Goal: Book appointment/travel/reservation

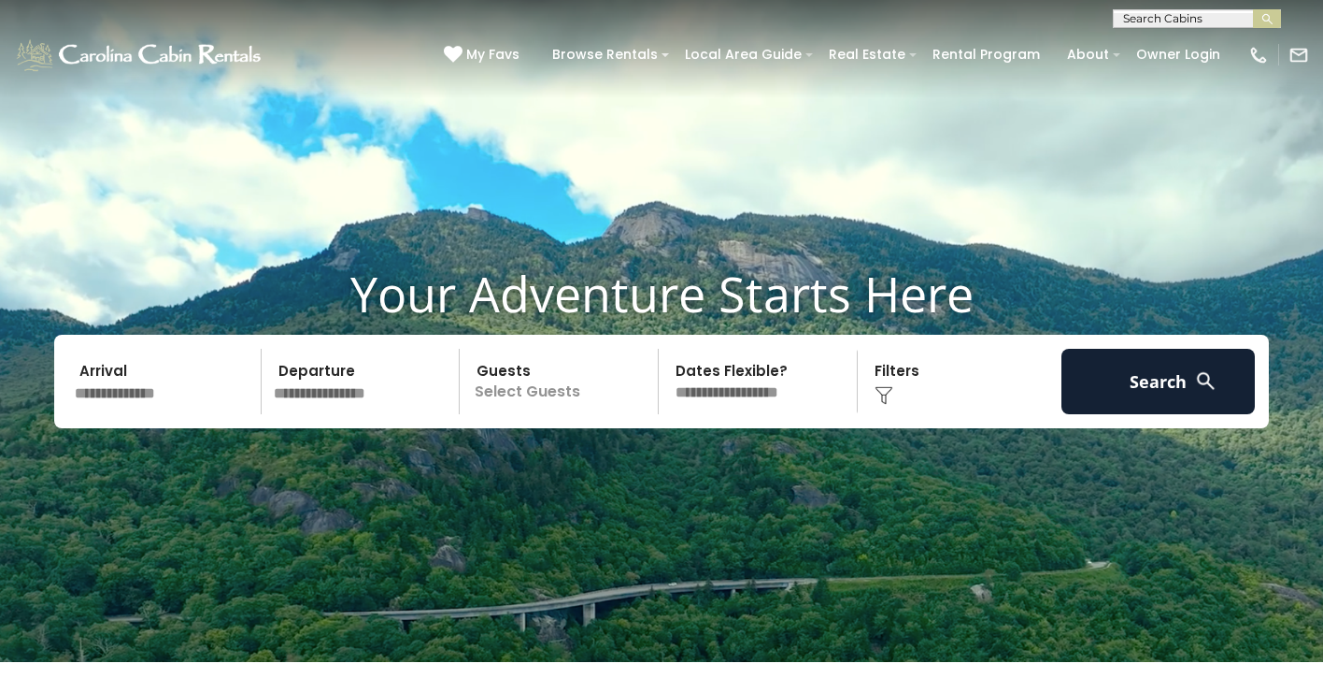
click at [164, 388] on input "text" at bounding box center [164, 381] width 193 height 65
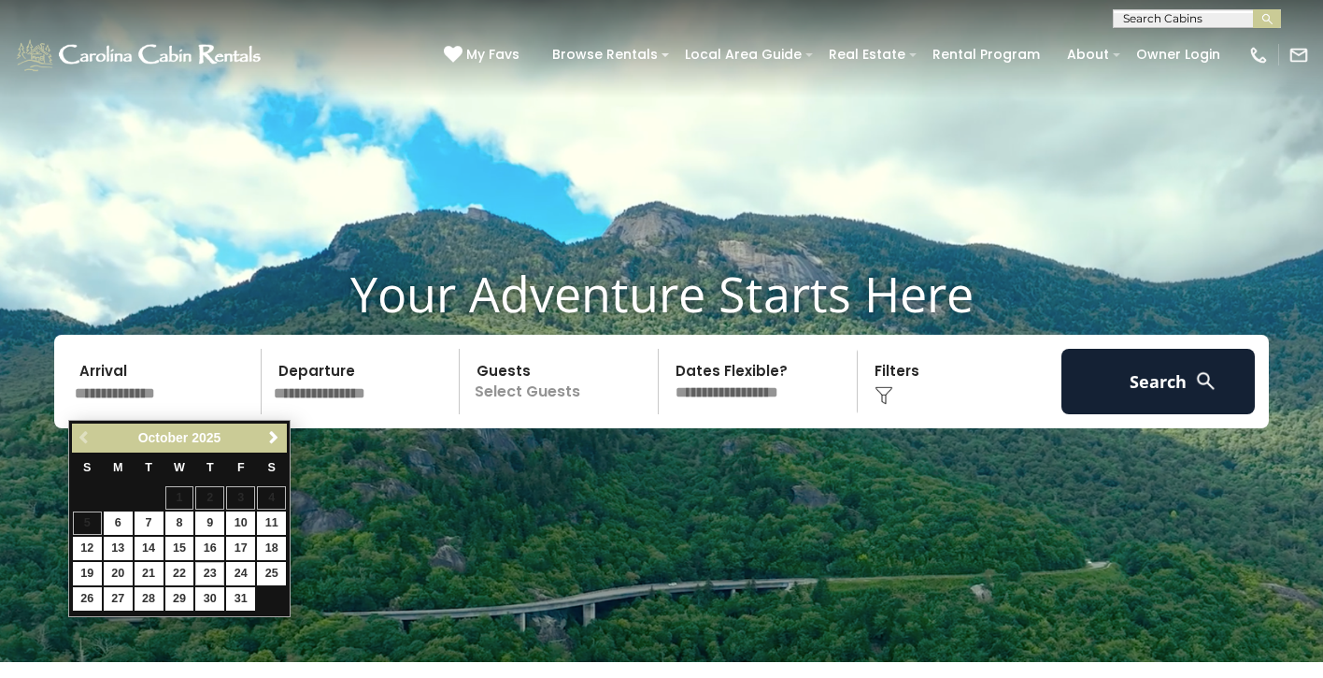
click at [211, 570] on link "23" at bounding box center [209, 573] width 29 height 23
type input "********"
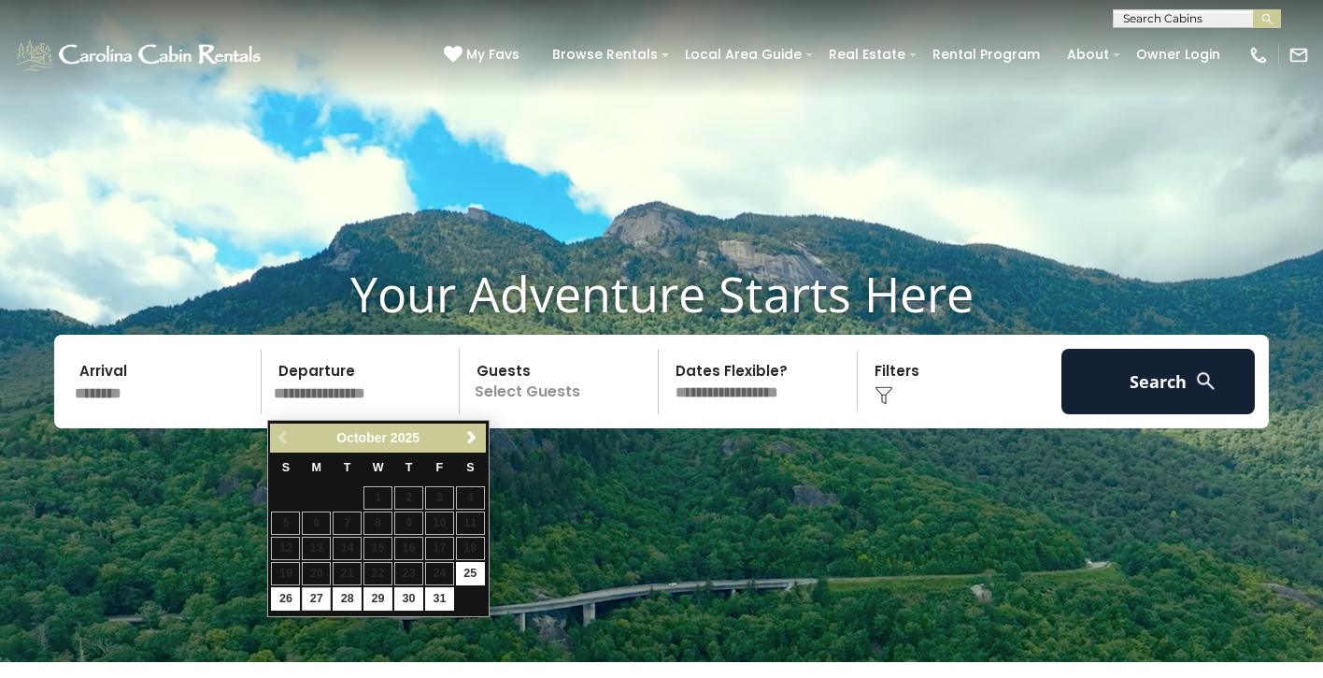
click at [315, 594] on link "27" at bounding box center [316, 598] width 29 height 23
type input "********"
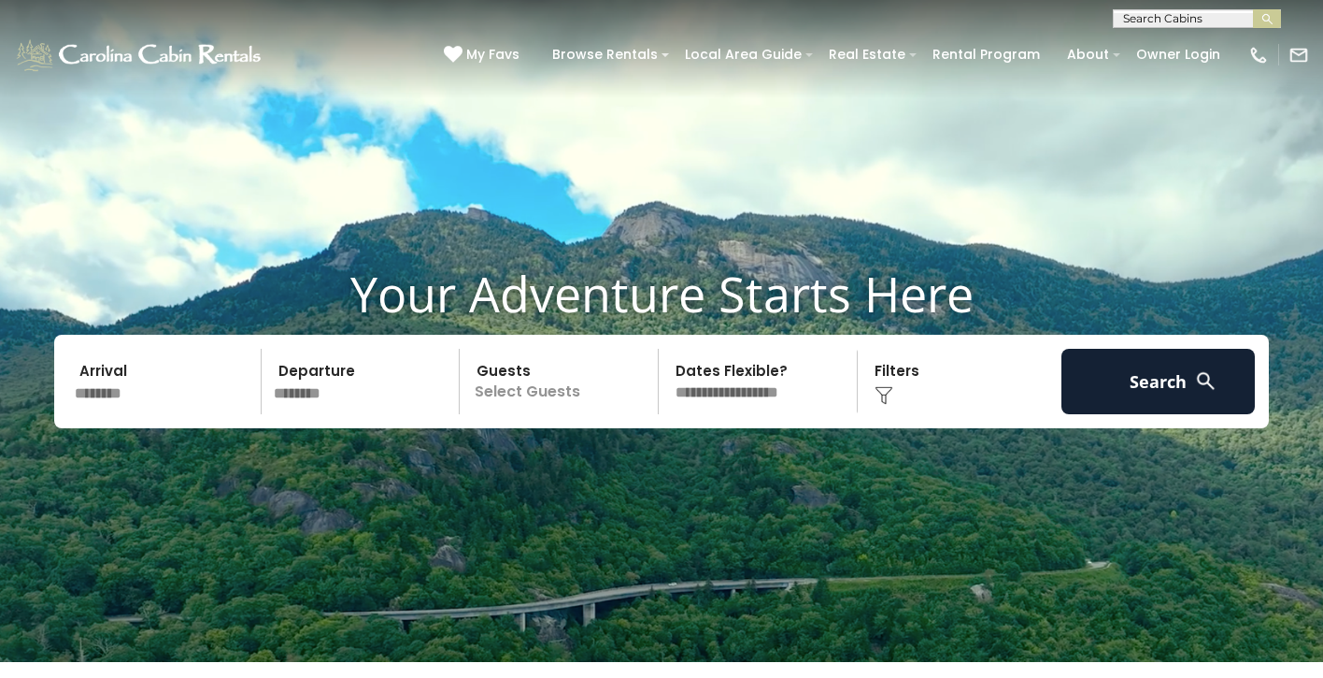
click at [533, 395] on p "Select Guests" at bounding box center [561, 381] width 193 height 65
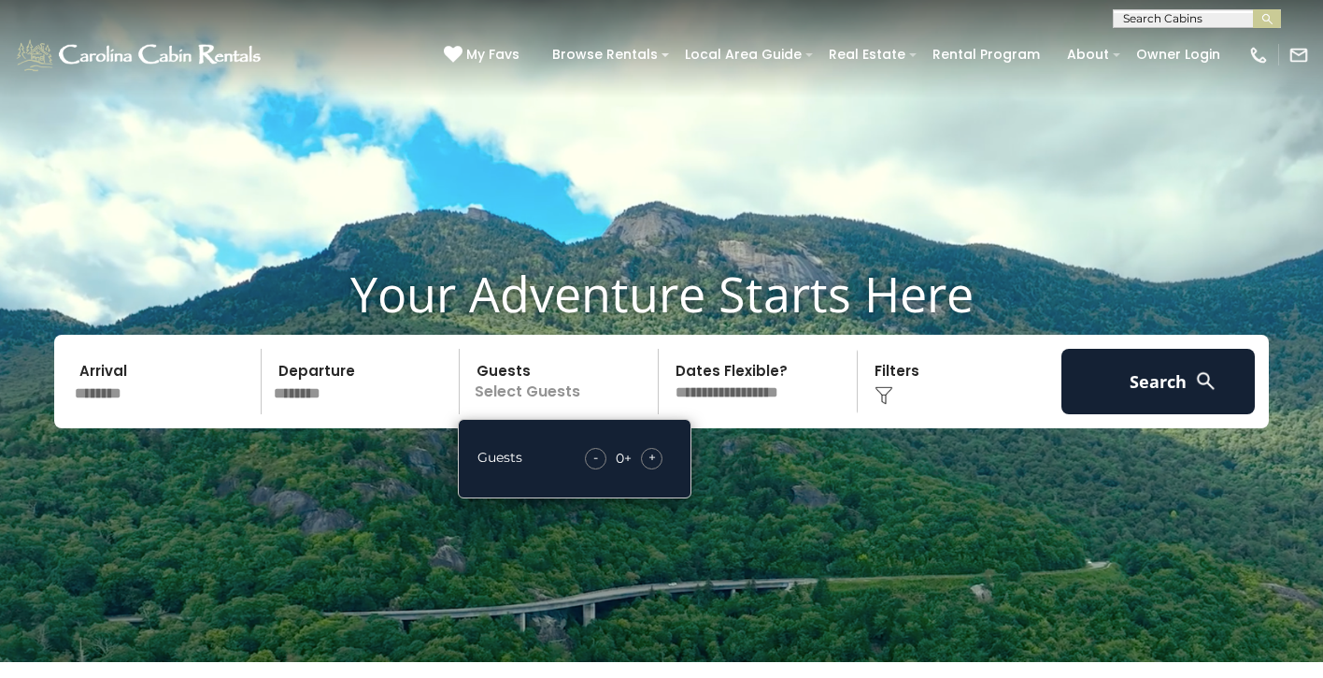
click at [651, 466] on span "+" at bounding box center [652, 457] width 7 height 19
click at [895, 387] on div "Click to Choose" at bounding box center [960, 381] width 193 height 65
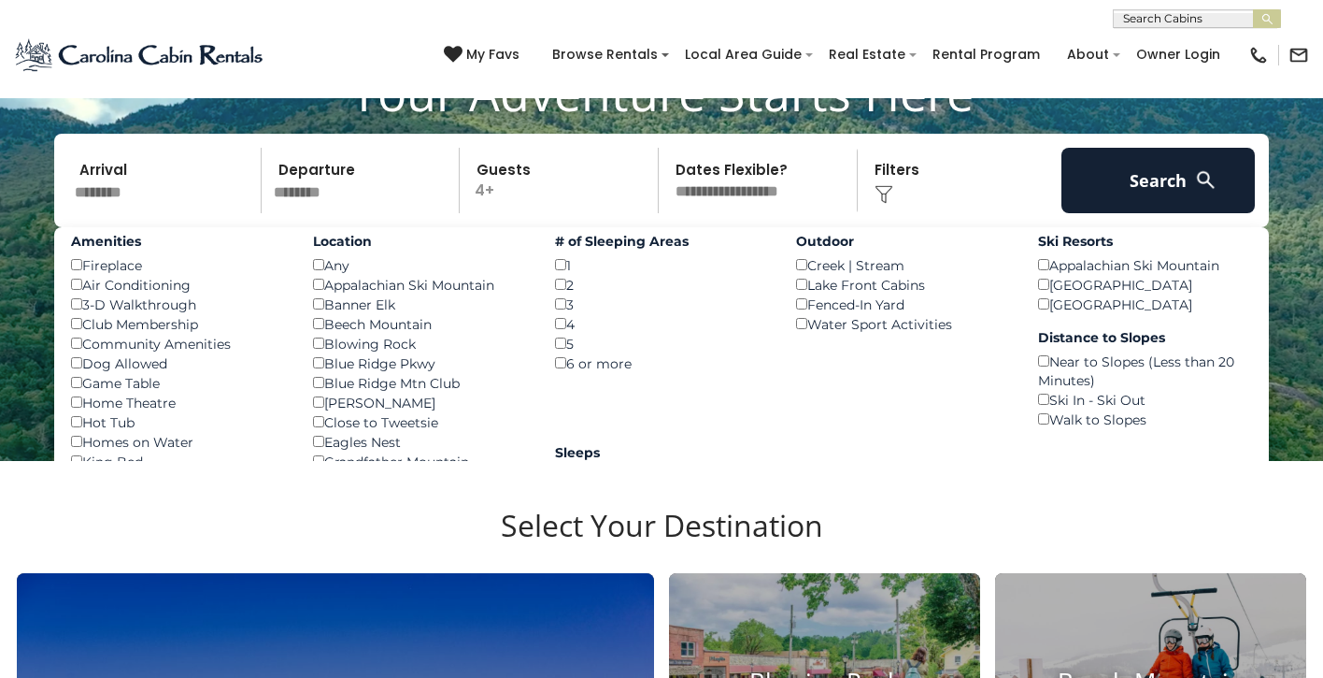
scroll to position [249, 0]
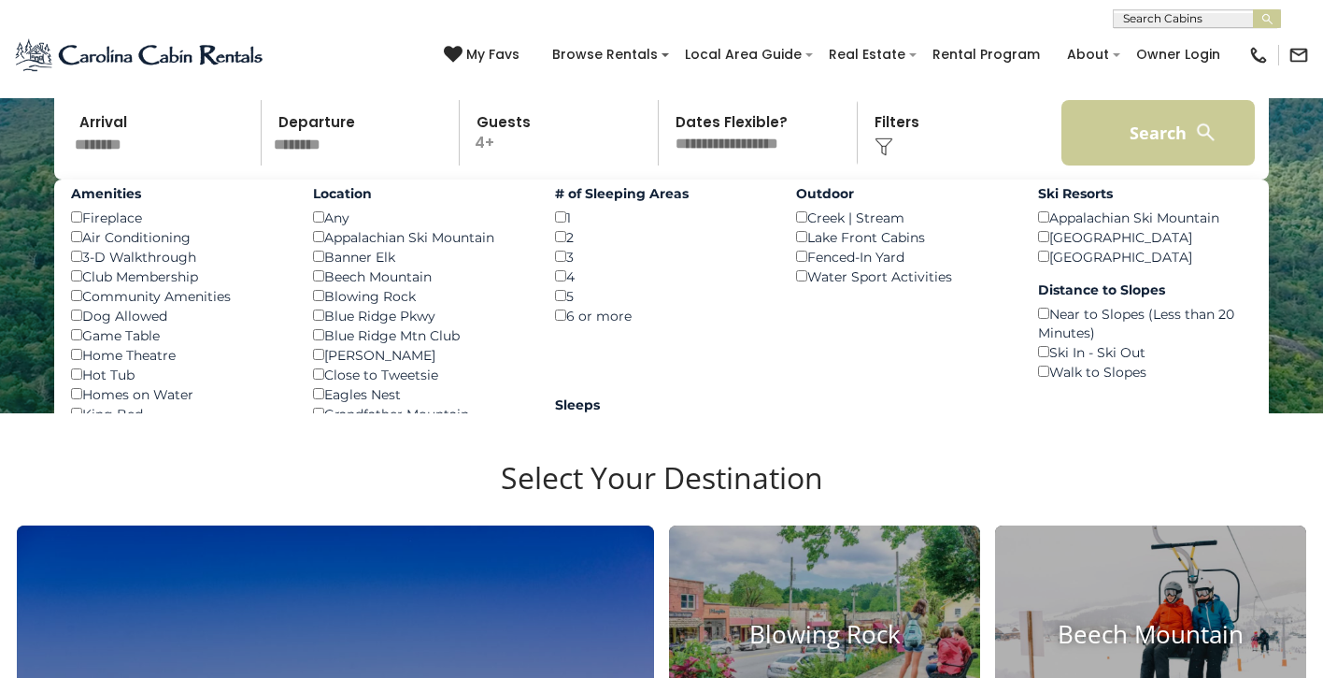
click at [1152, 136] on button "Search" at bounding box center [1158, 132] width 193 height 65
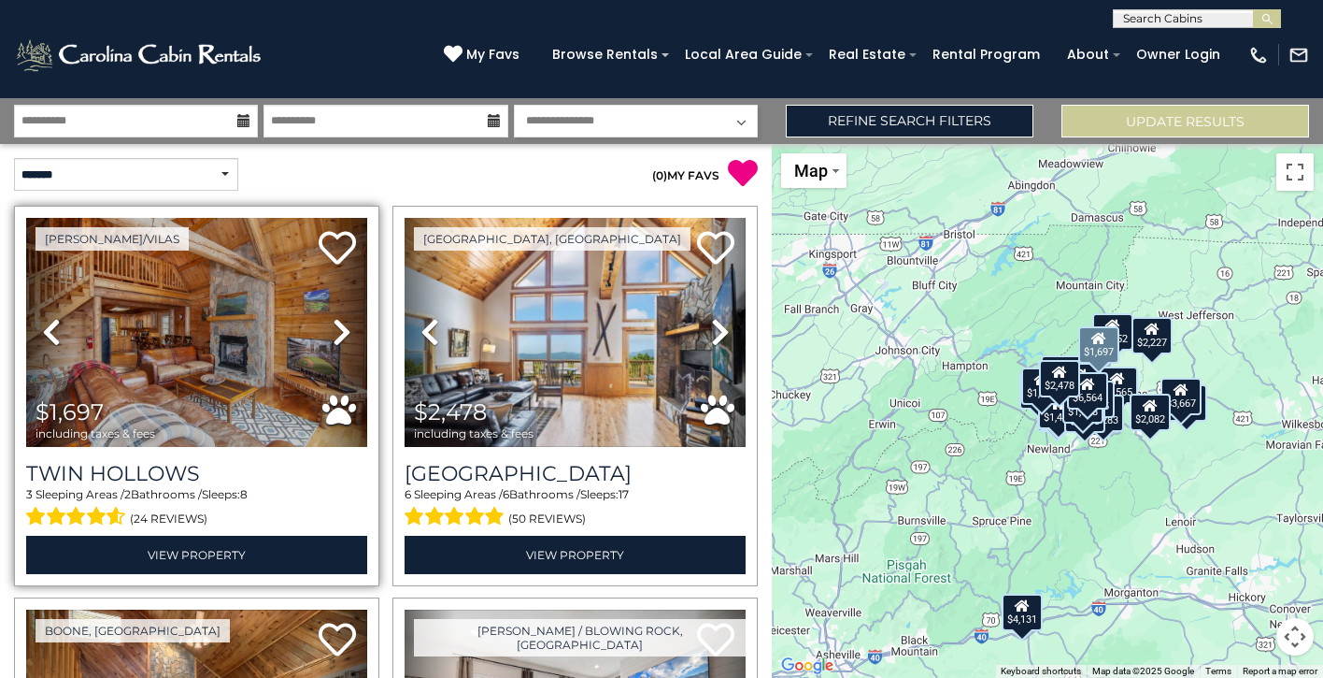
click at [333, 336] on icon at bounding box center [342, 332] width 19 height 30
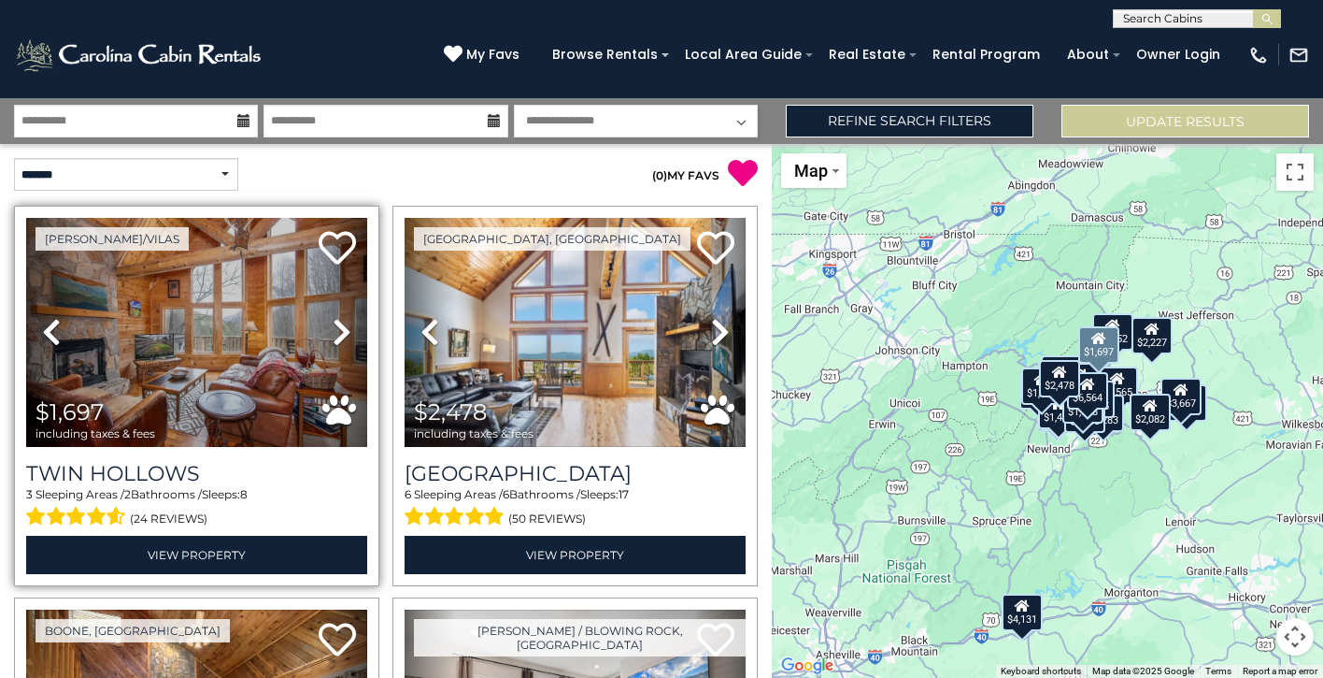
click at [333, 336] on icon at bounding box center [342, 332] width 19 height 30
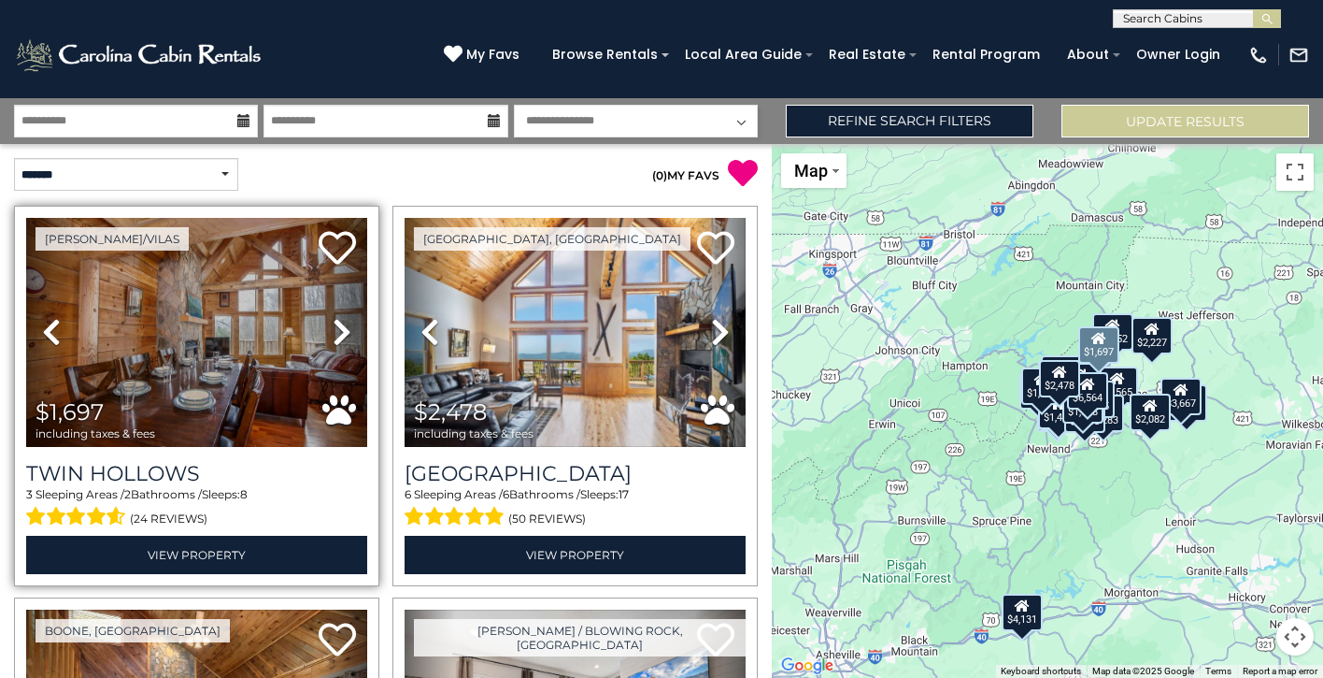
click at [224, 332] on img at bounding box center [196, 332] width 341 height 229
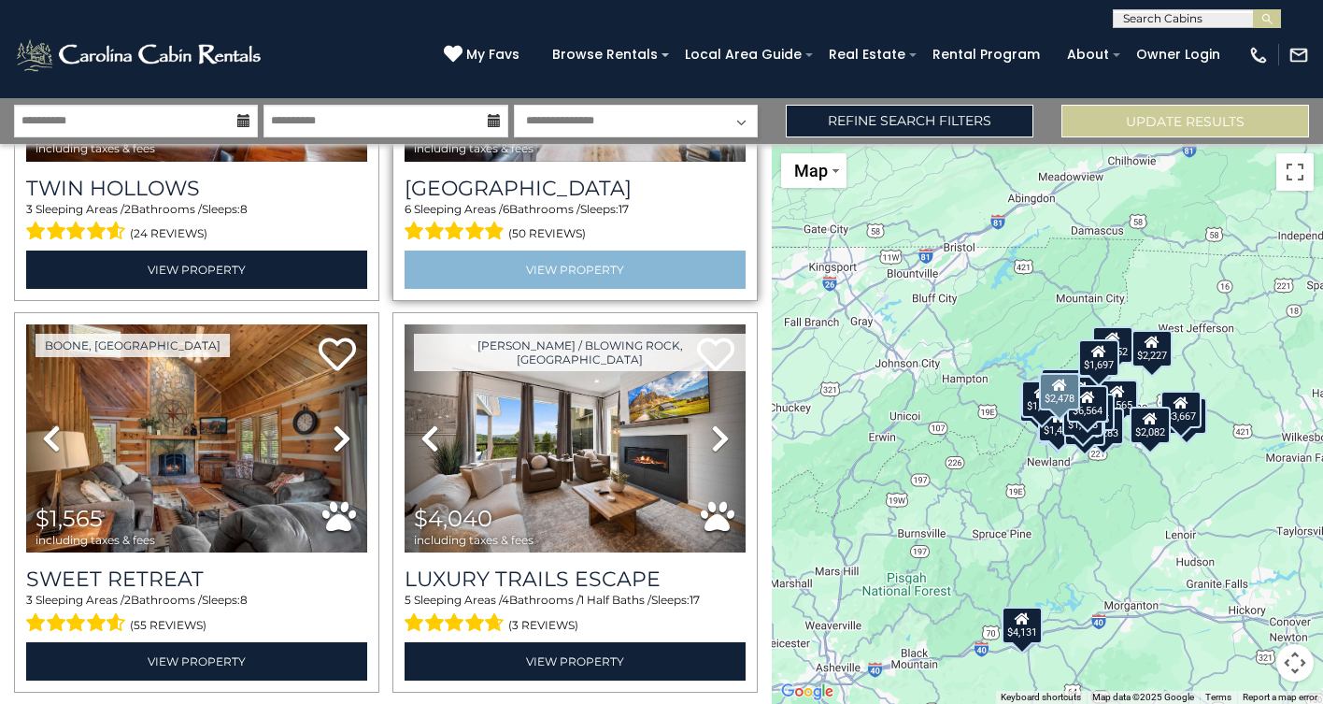
scroll to position [288, 0]
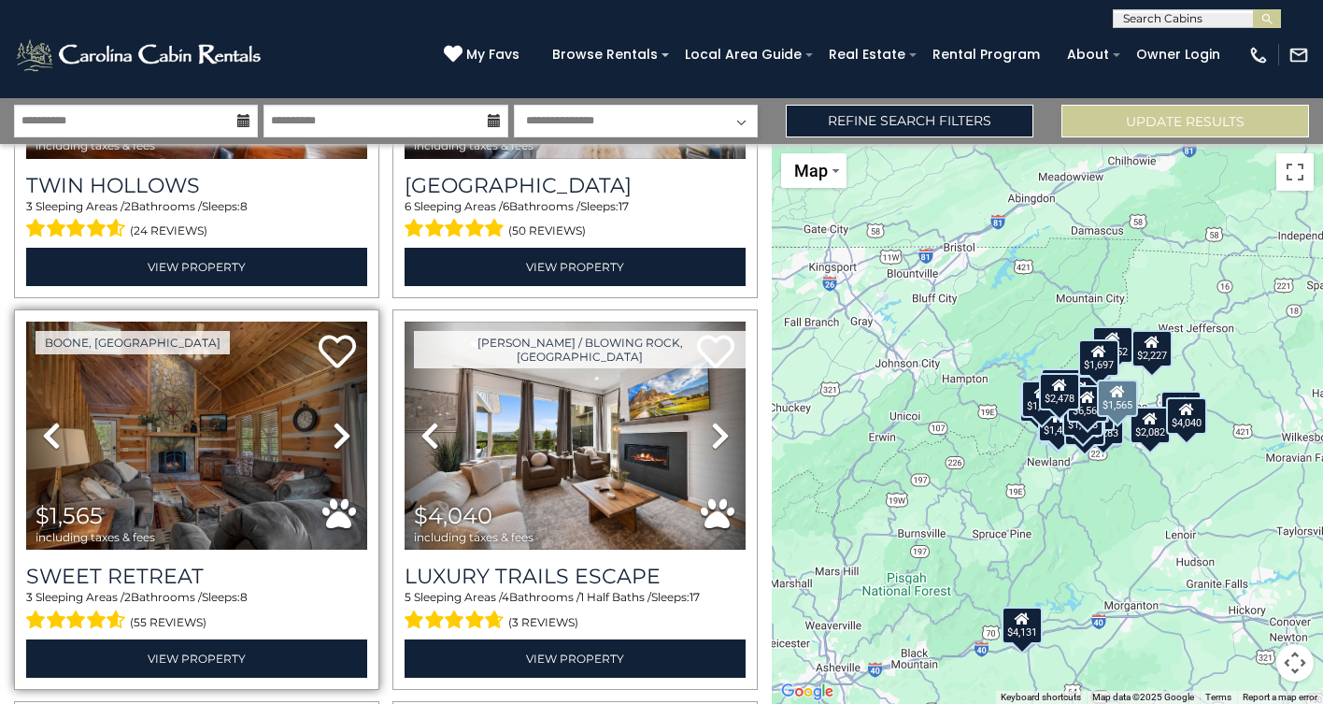
click at [343, 436] on icon at bounding box center [342, 436] width 19 height 30
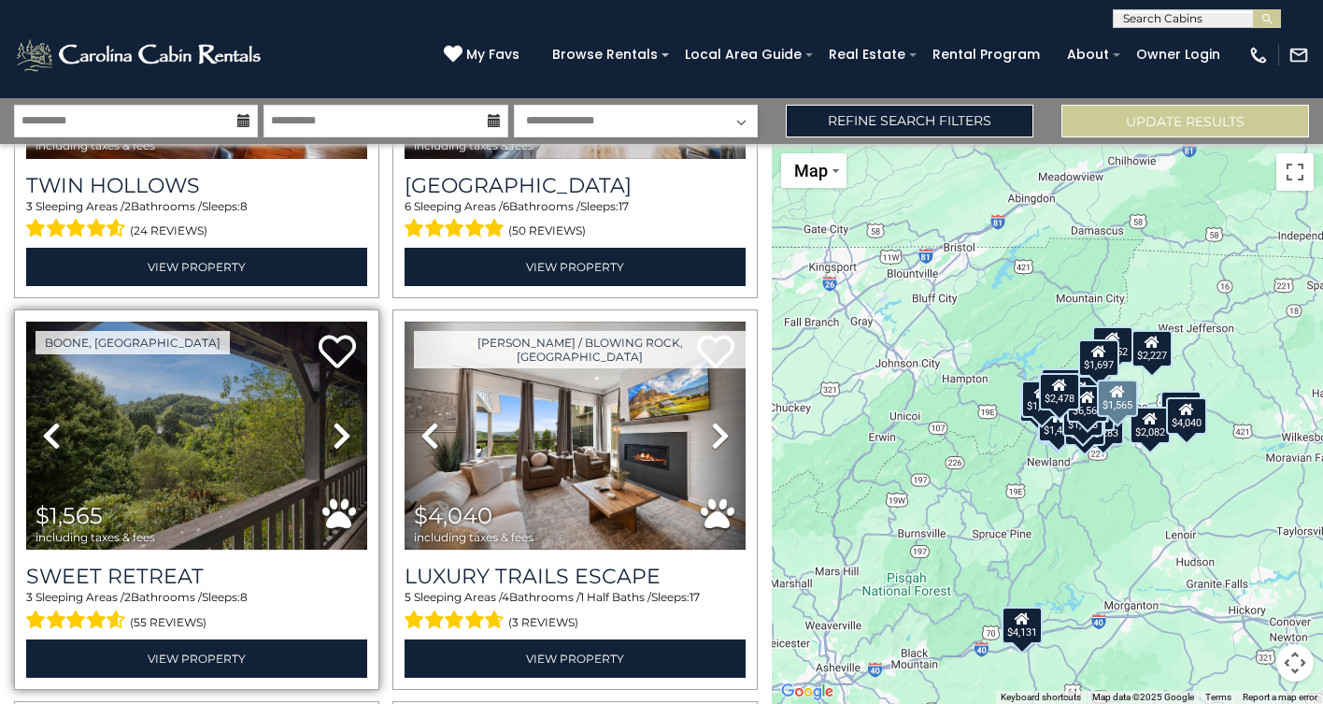
click at [343, 436] on icon at bounding box center [342, 436] width 19 height 30
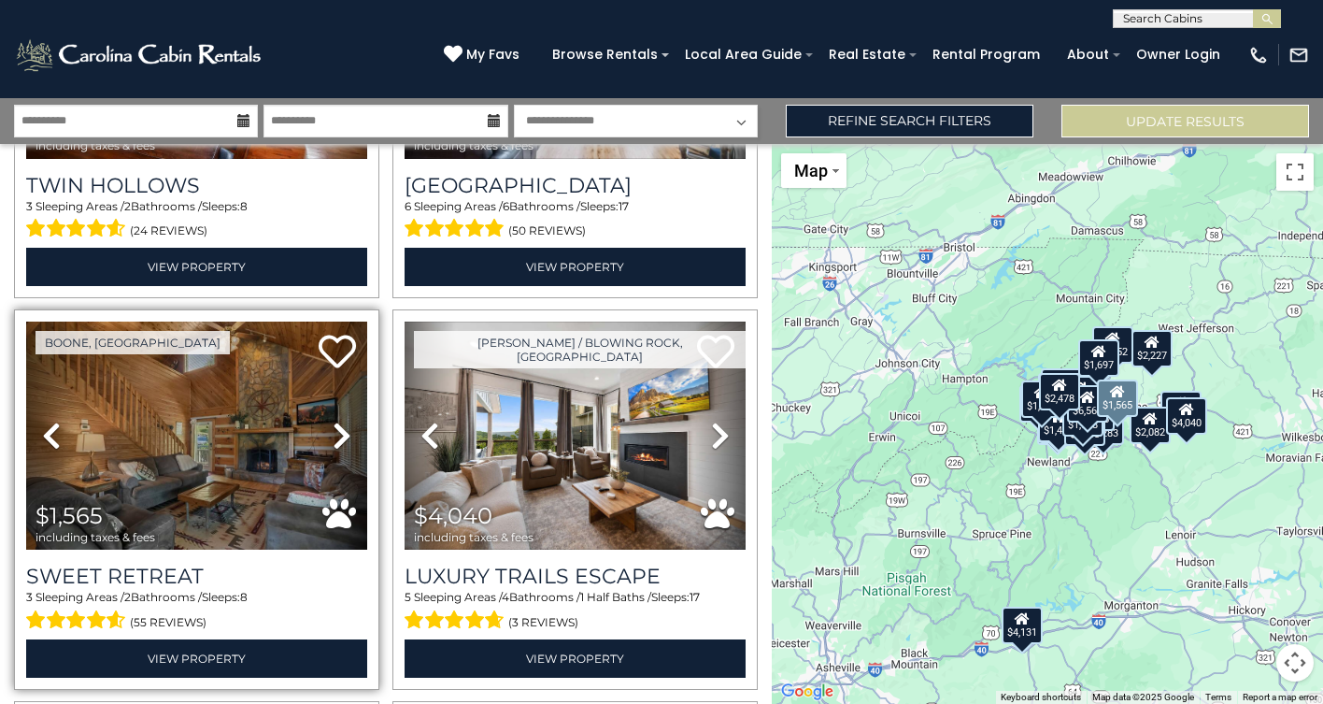
click at [343, 436] on icon at bounding box center [342, 436] width 19 height 30
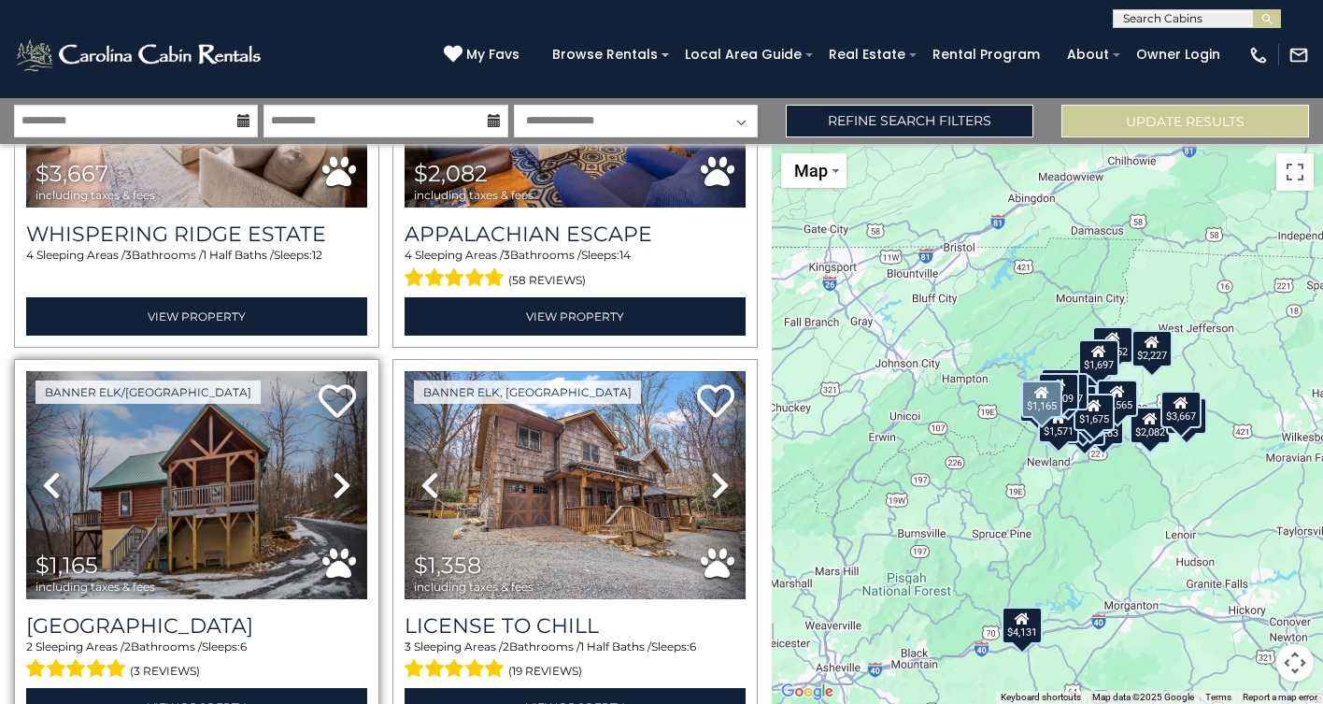
scroll to position [4982, 0]
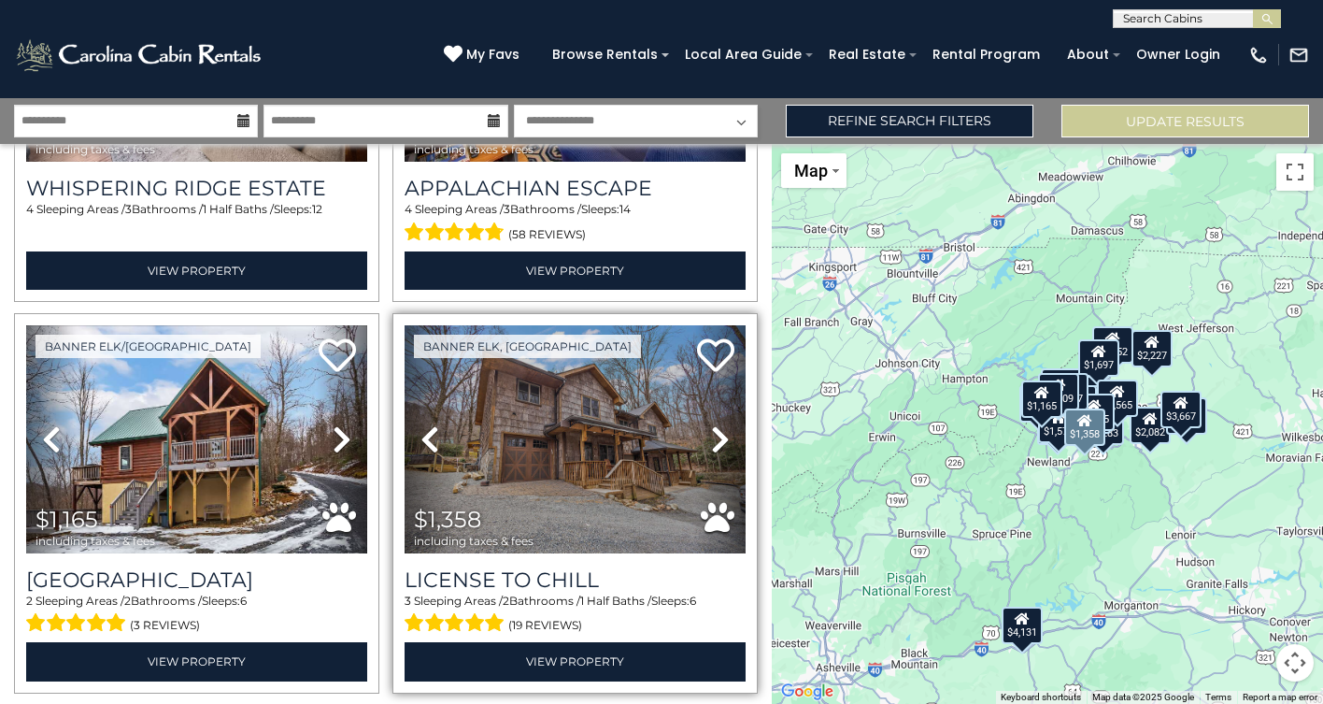
click at [709, 428] on link "Next" at bounding box center [719, 439] width 51 height 229
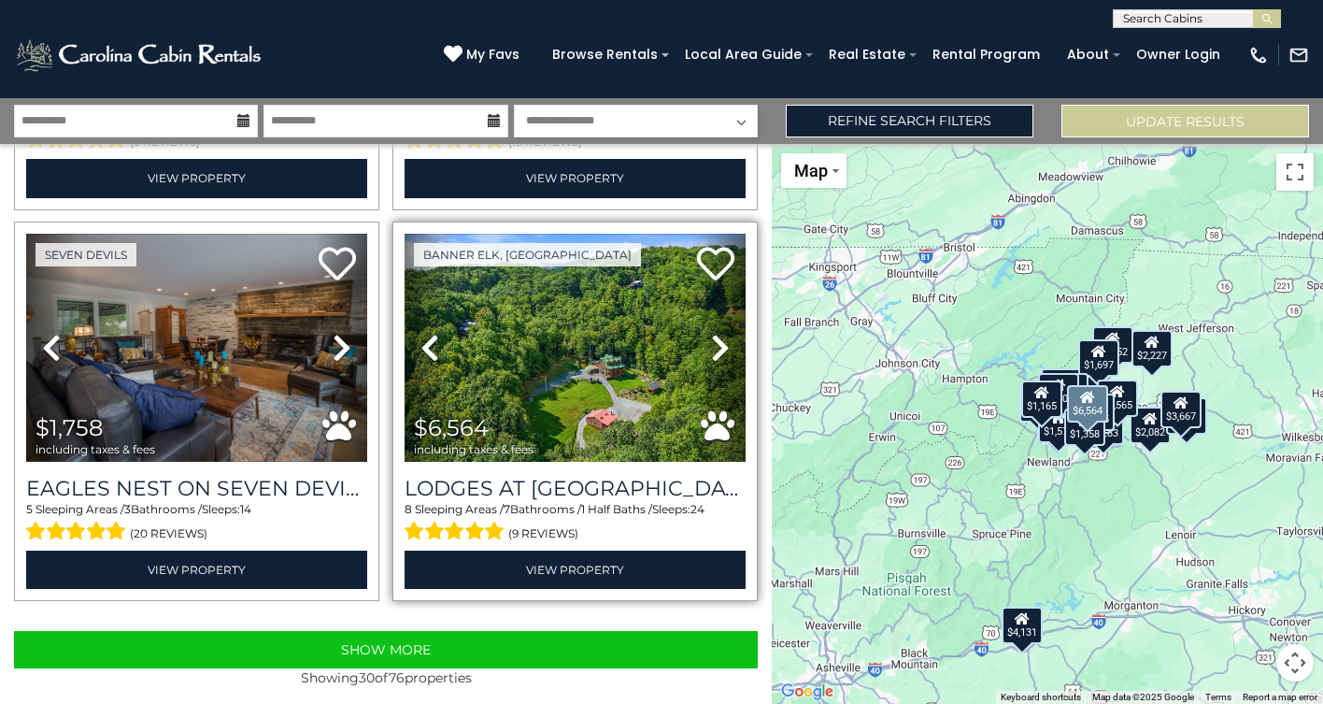
scroll to position [0, 0]
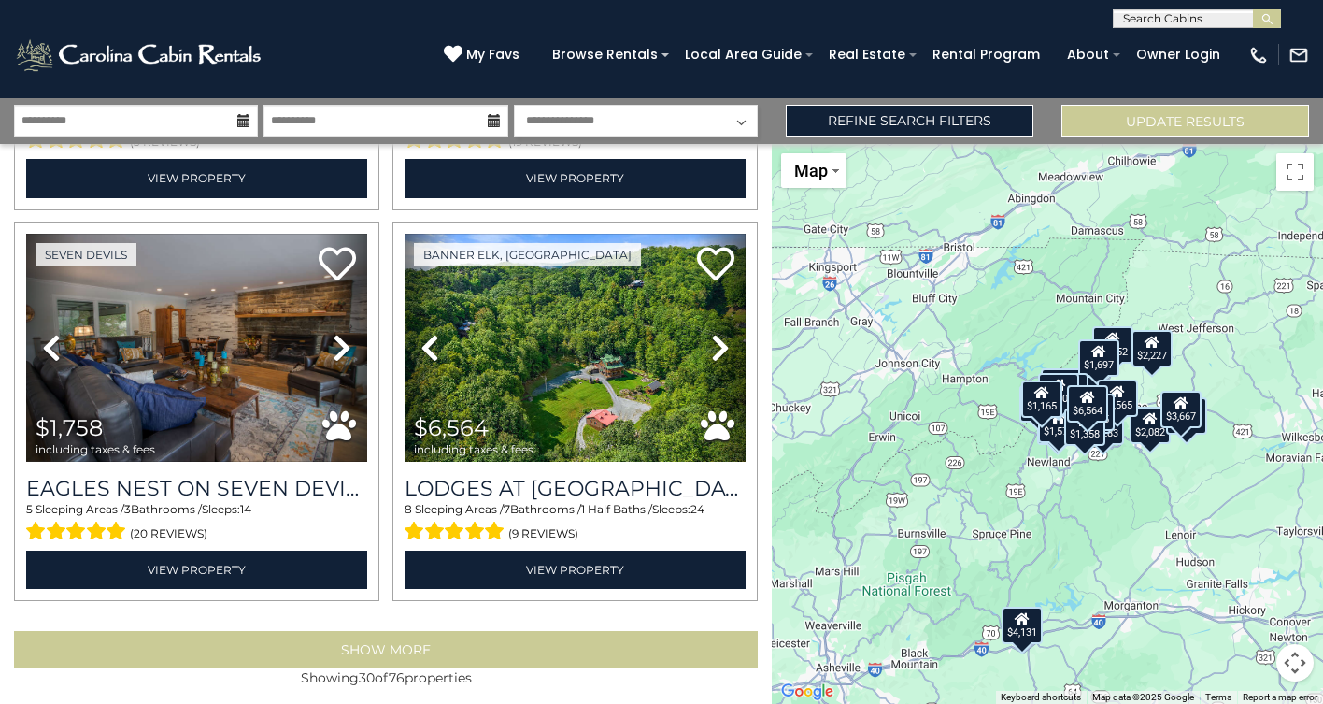
click at [411, 652] on button "Show More" at bounding box center [386, 649] width 744 height 37
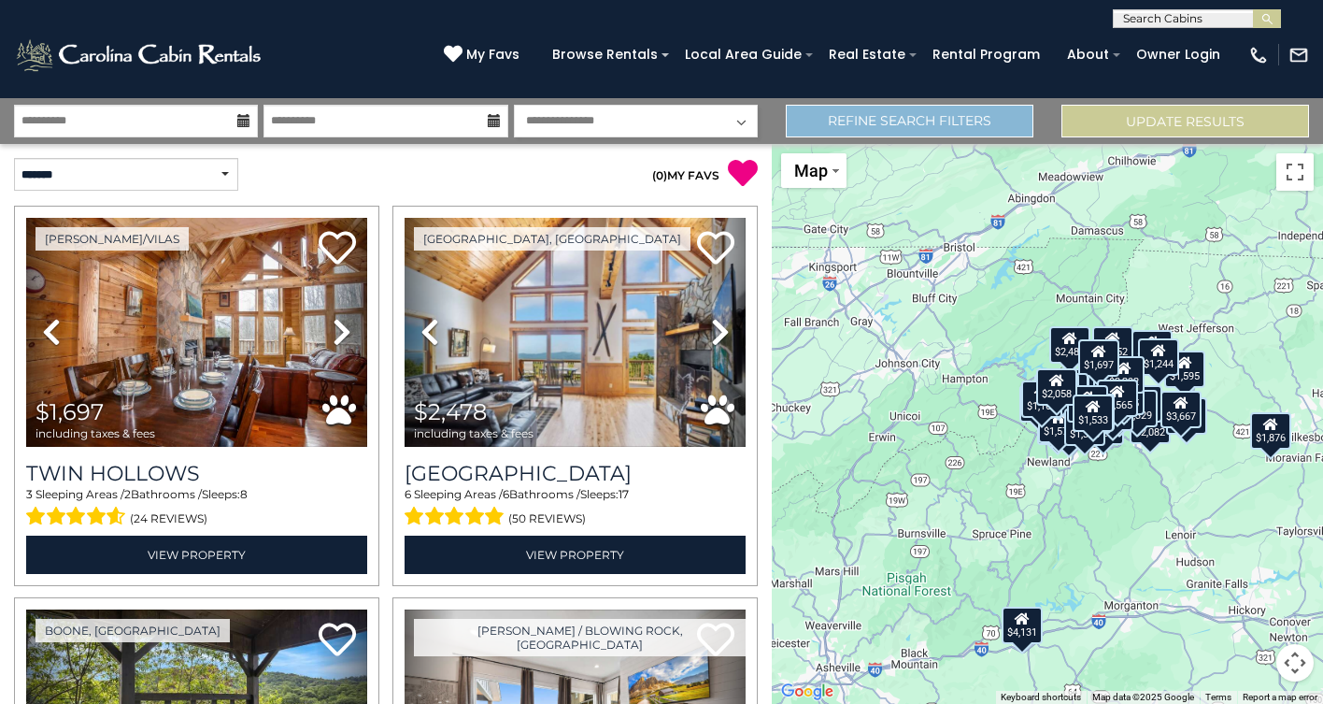
click at [938, 123] on link "Refine Search Filters" at bounding box center [910, 121] width 248 height 33
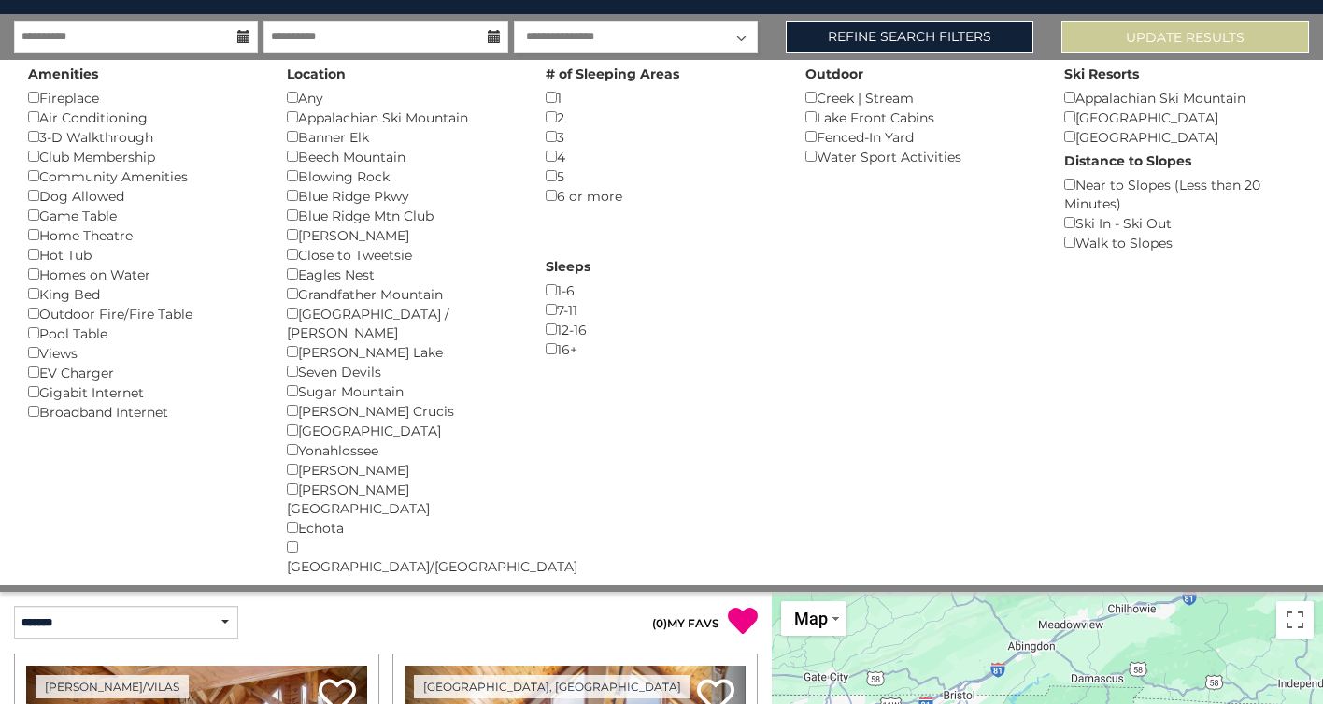
scroll to position [91, 0]
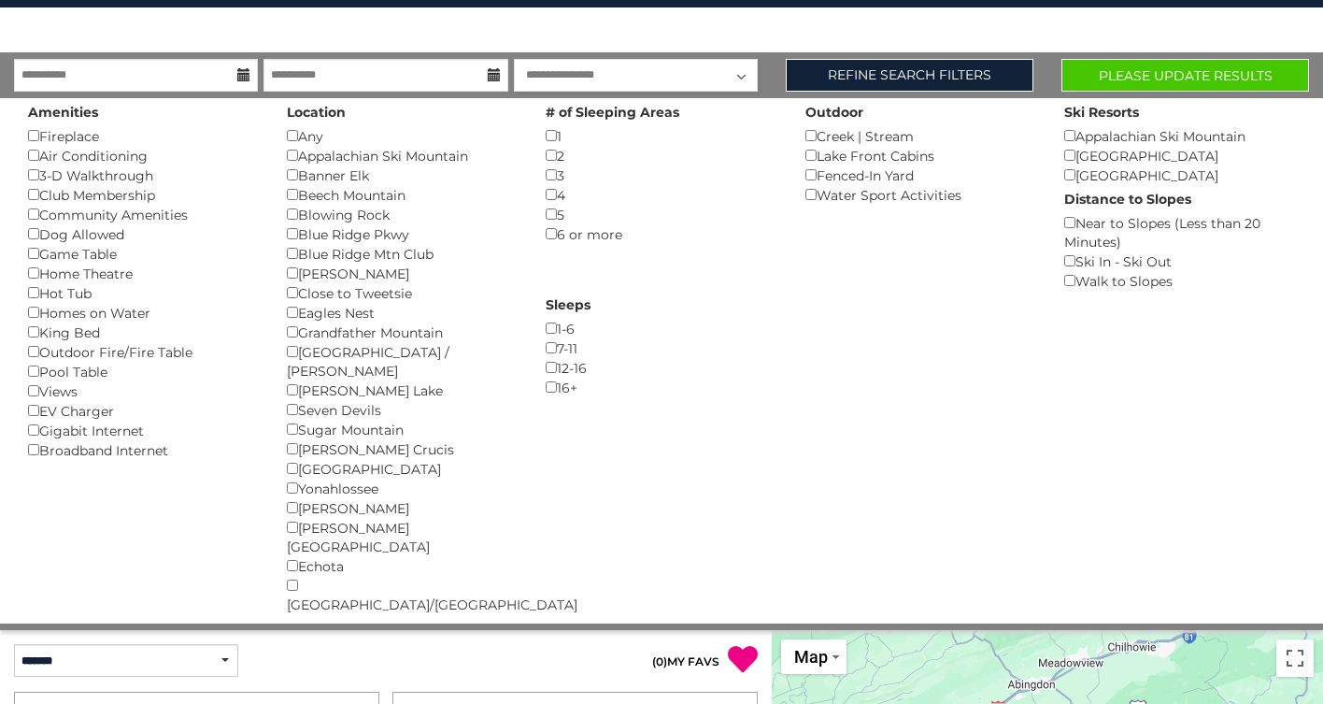
click at [1176, 68] on button "Please Update Results" at bounding box center [1186, 75] width 248 height 33
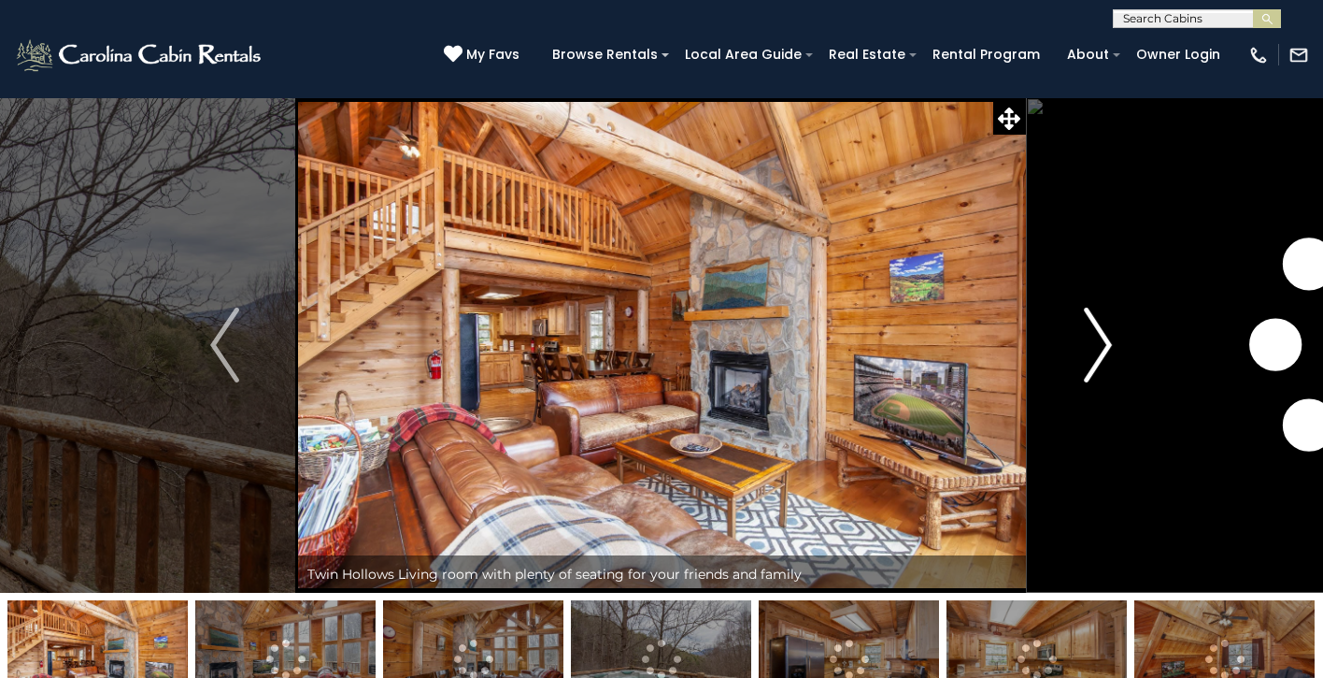
click at [1090, 341] on img "Next" at bounding box center [1098, 345] width 28 height 75
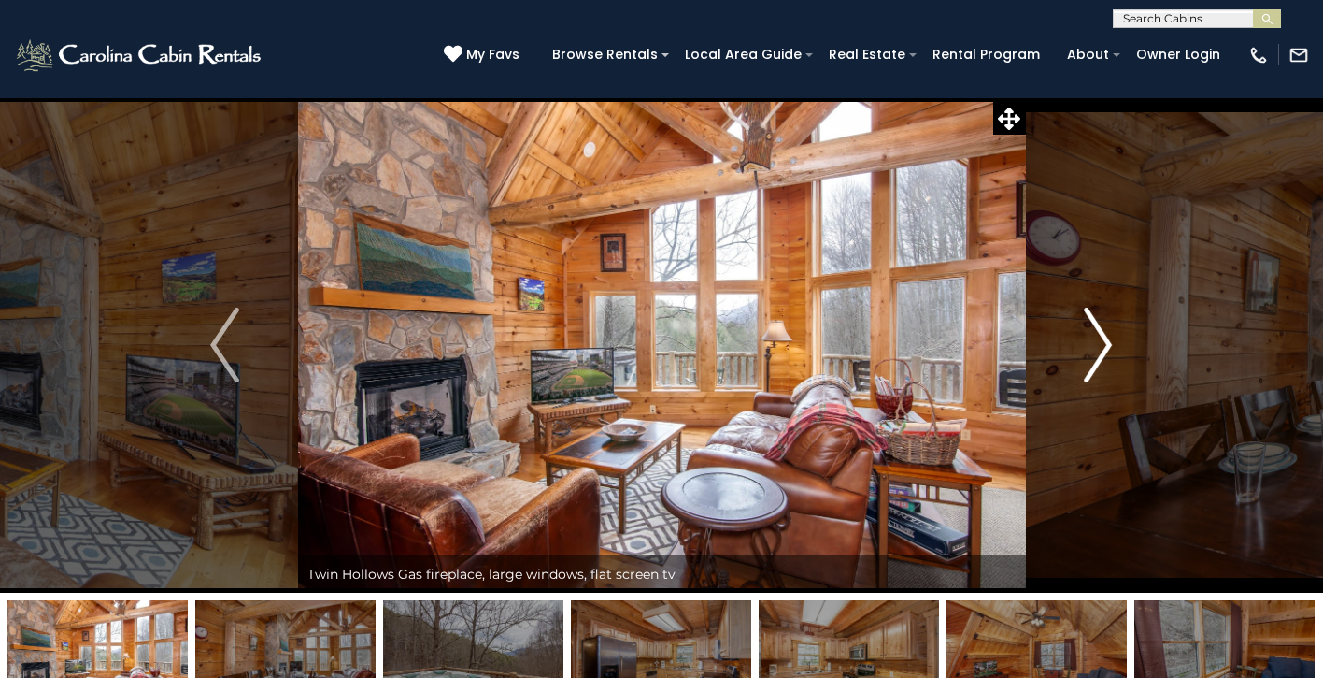
click at [1090, 341] on img "Next" at bounding box center [1098, 345] width 28 height 75
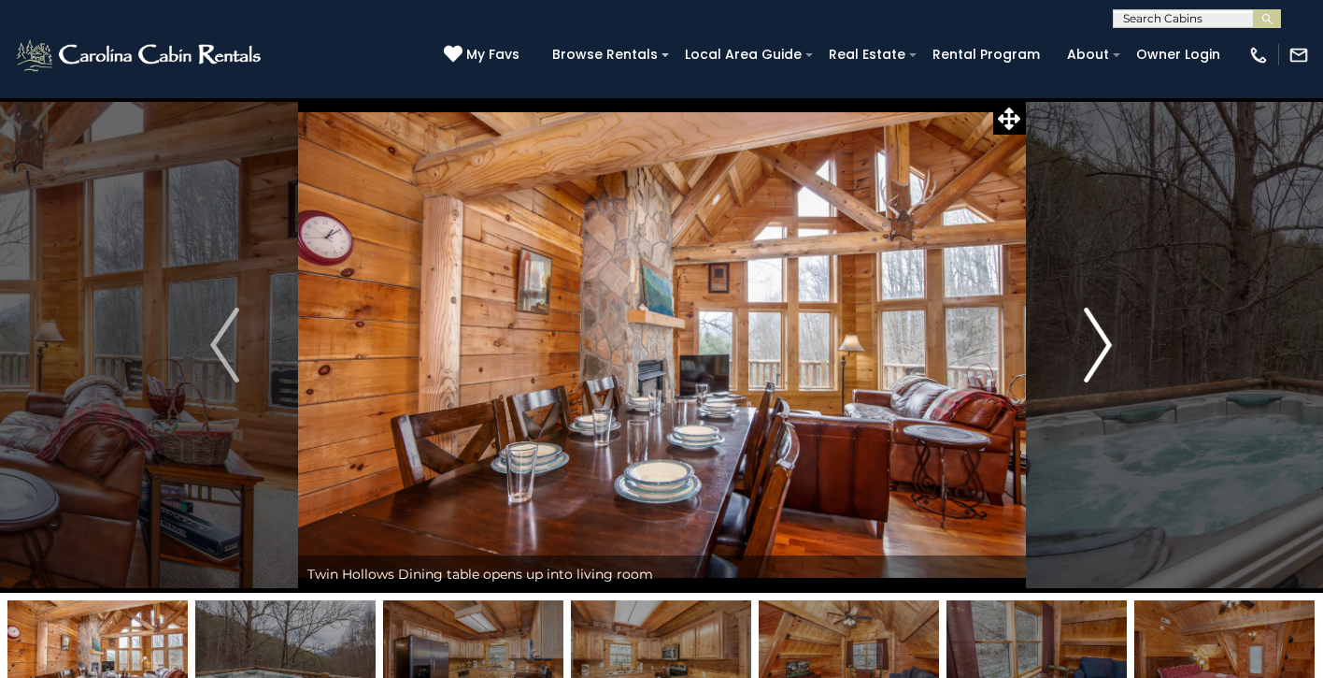
click at [1090, 341] on img "Next" at bounding box center [1098, 345] width 28 height 75
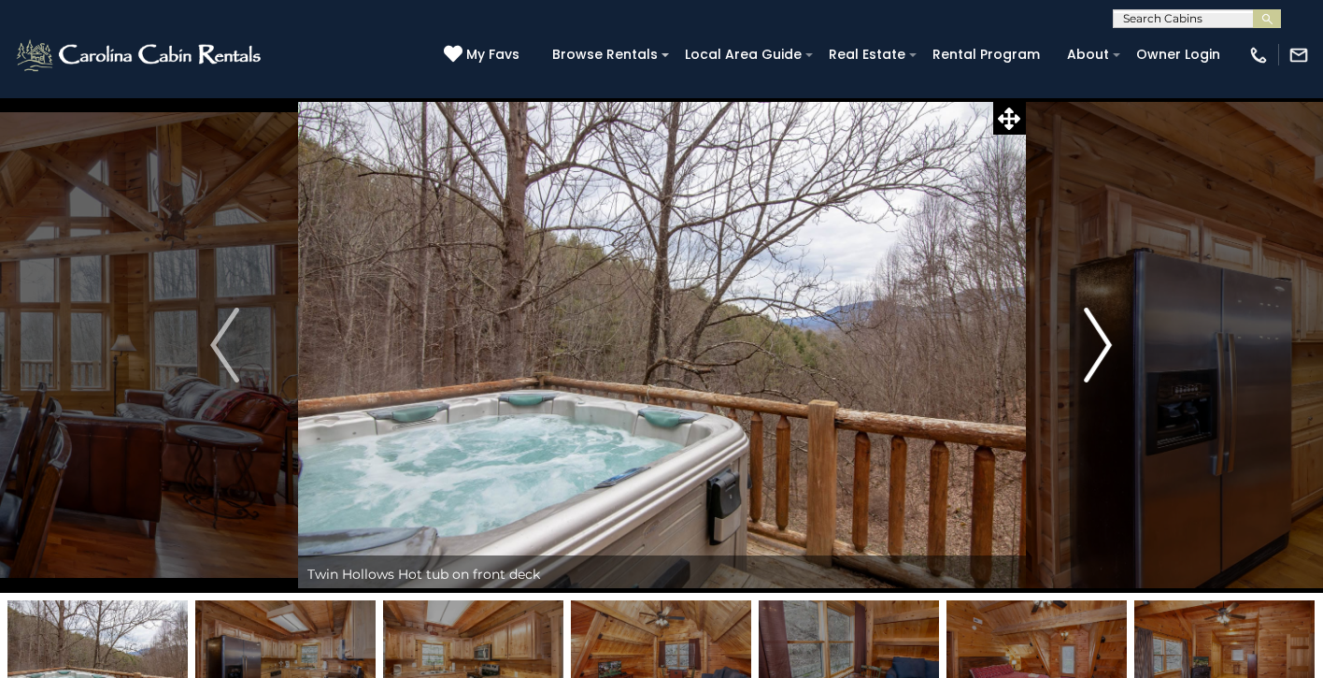
click at [1090, 341] on img "Next" at bounding box center [1098, 345] width 28 height 75
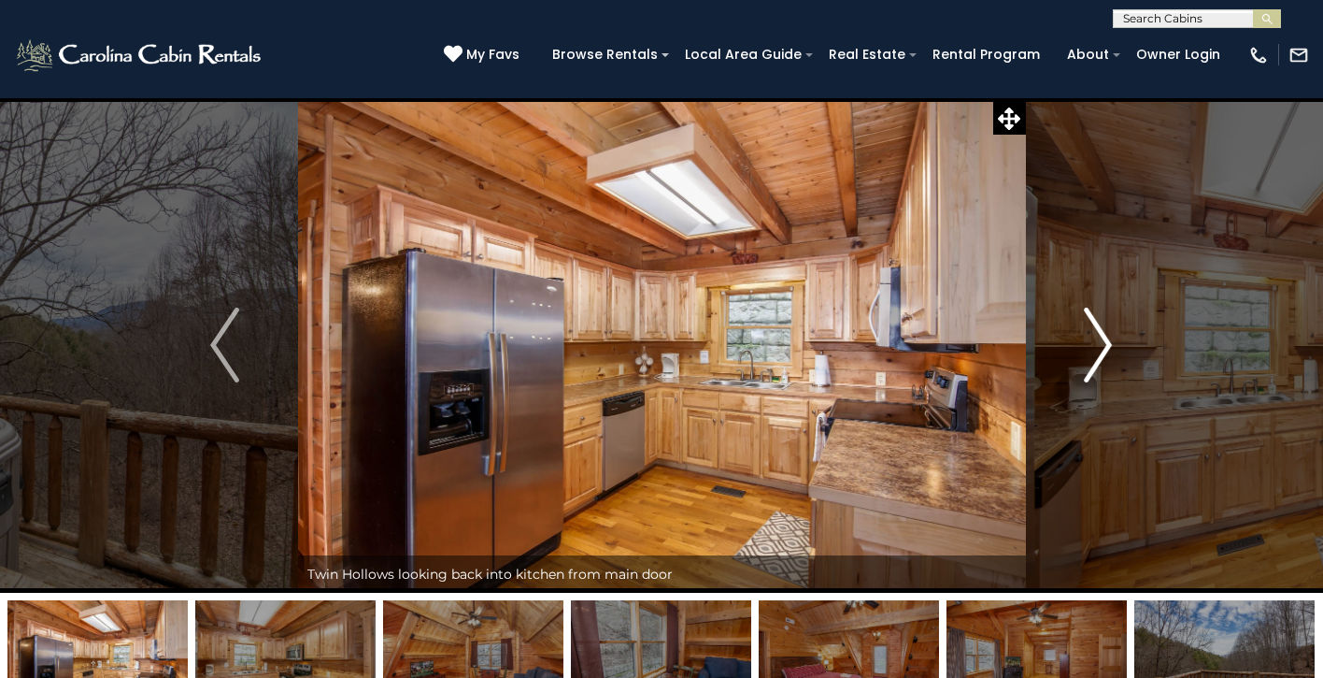
click at [1090, 341] on img "Next" at bounding box center [1098, 345] width 28 height 75
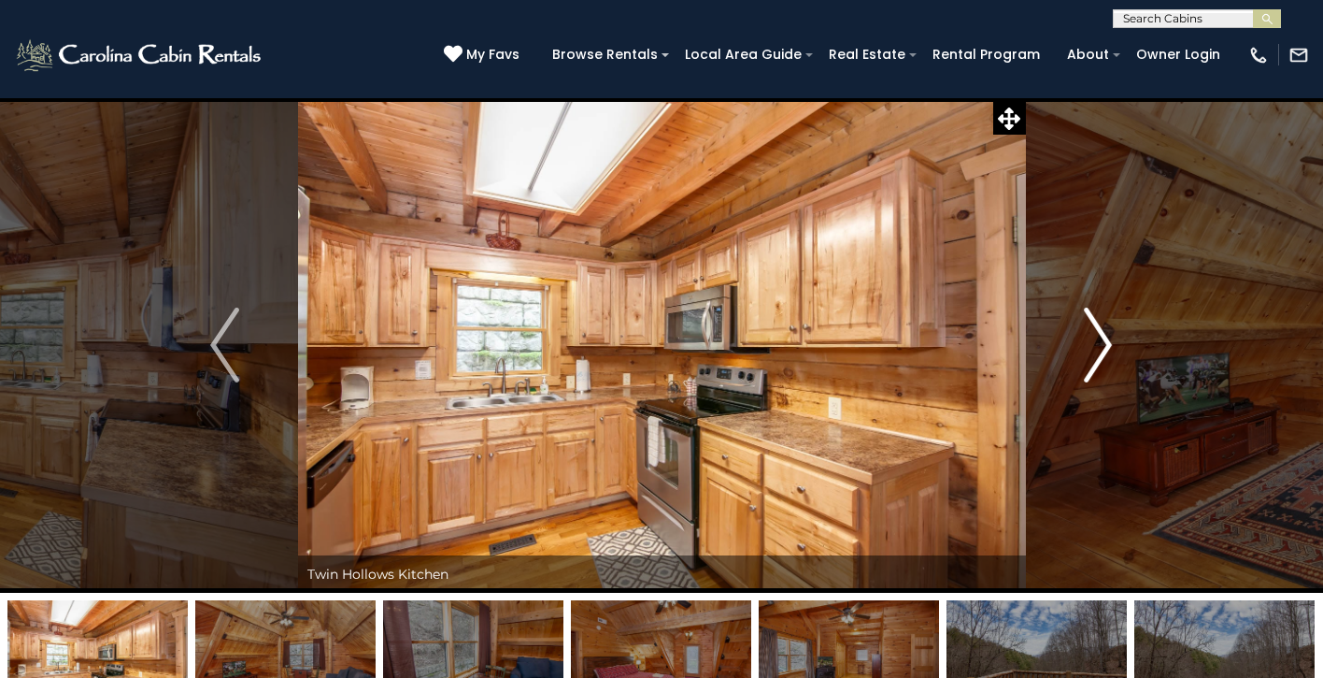
click at [1090, 341] on img "Next" at bounding box center [1098, 345] width 28 height 75
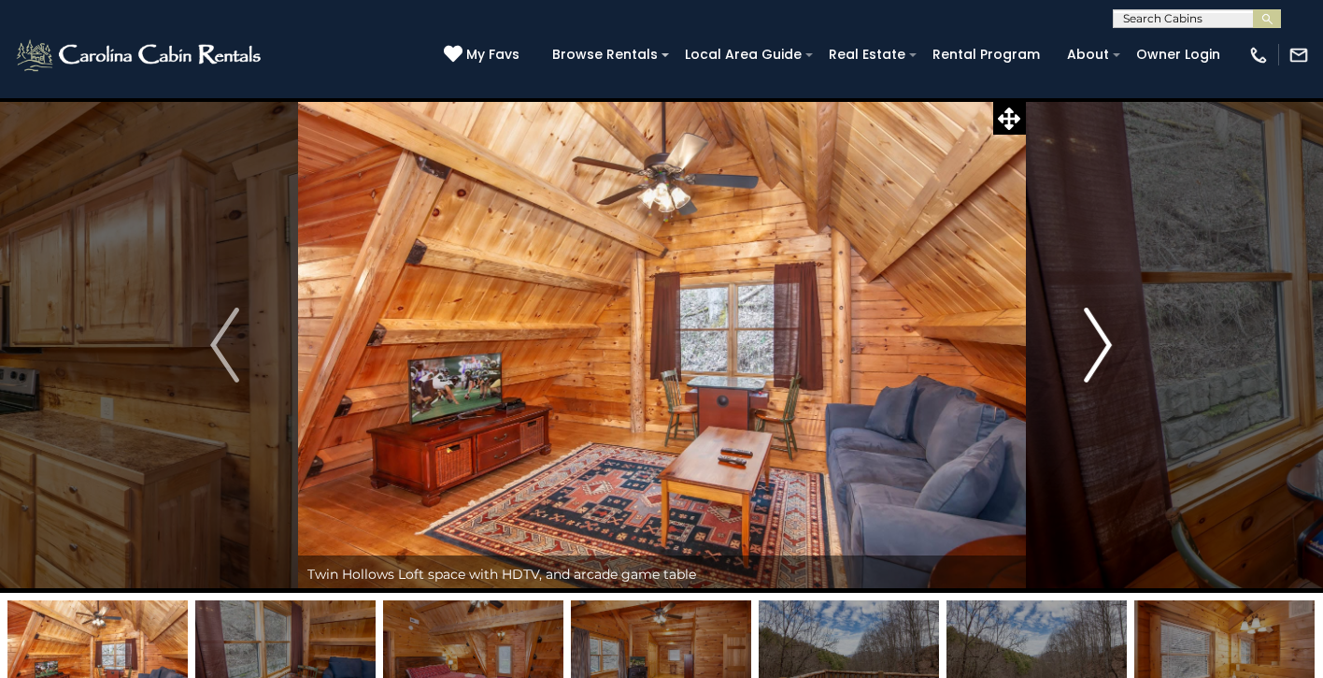
click at [1090, 341] on img "Next" at bounding box center [1098, 345] width 28 height 75
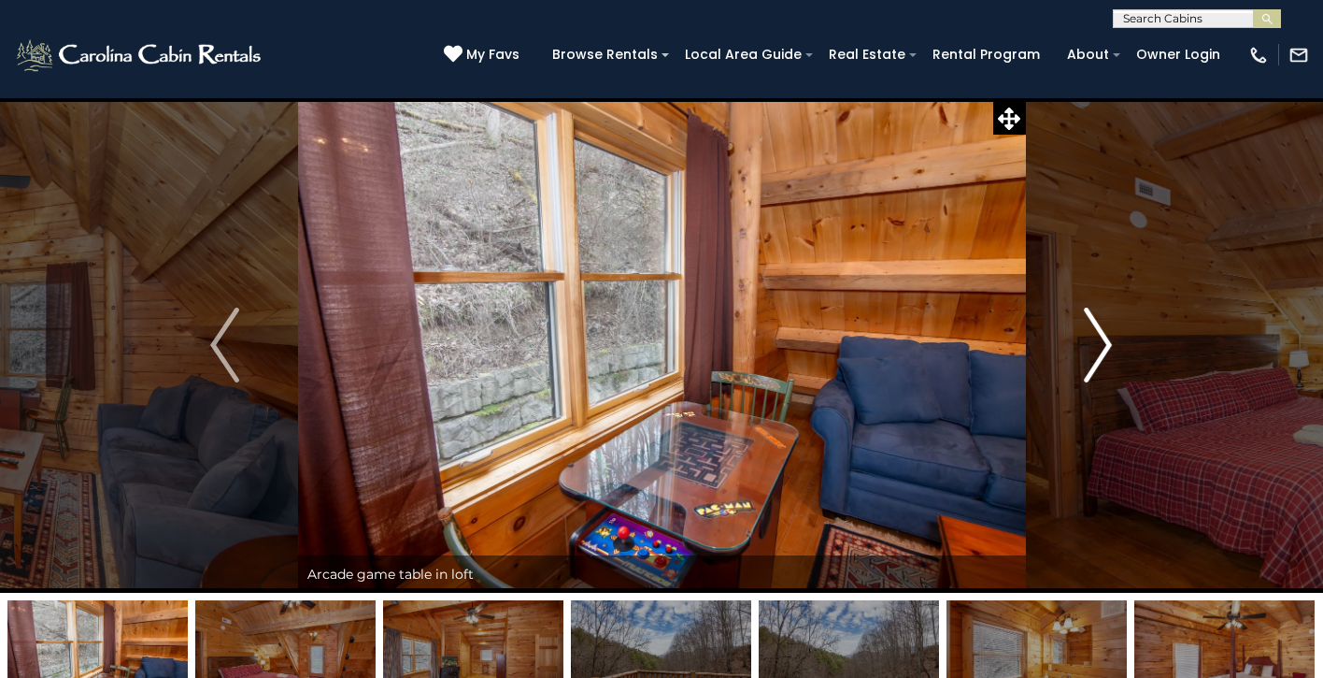
click at [1090, 341] on img "Next" at bounding box center [1098, 345] width 28 height 75
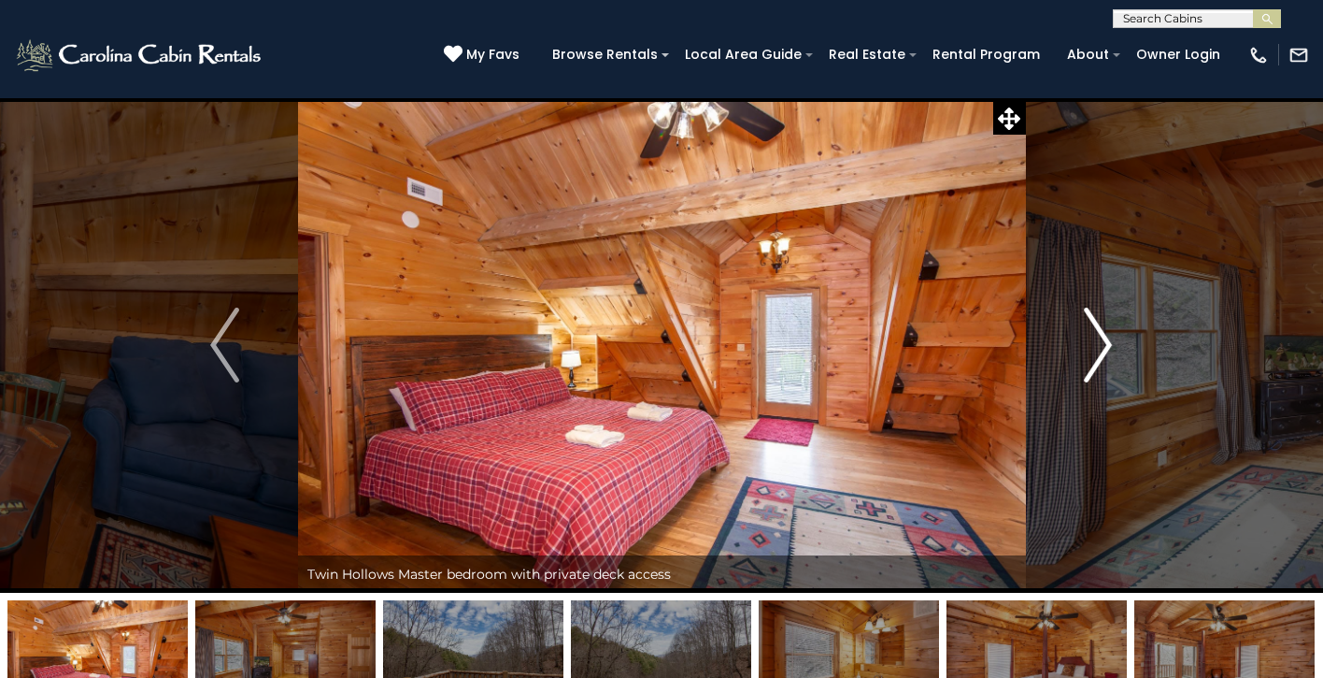
click at [1090, 341] on img "Next" at bounding box center [1098, 345] width 28 height 75
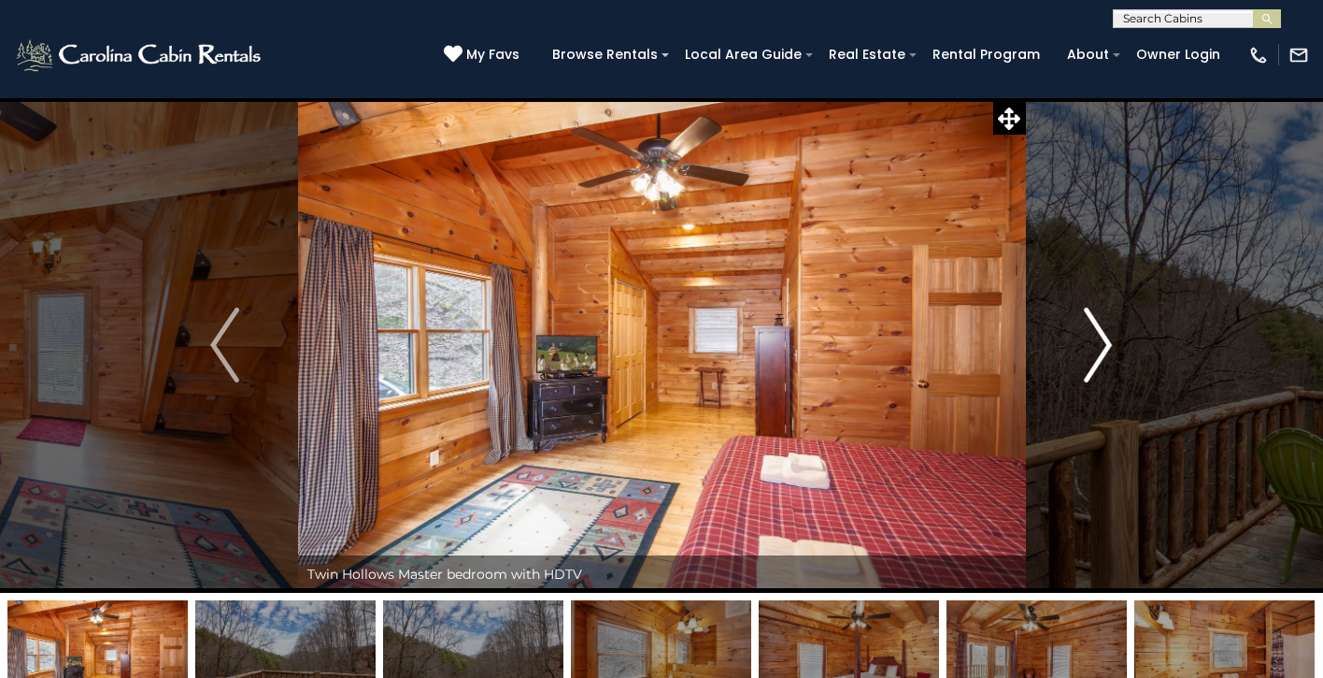
click at [1090, 341] on img "Next" at bounding box center [1098, 345] width 28 height 75
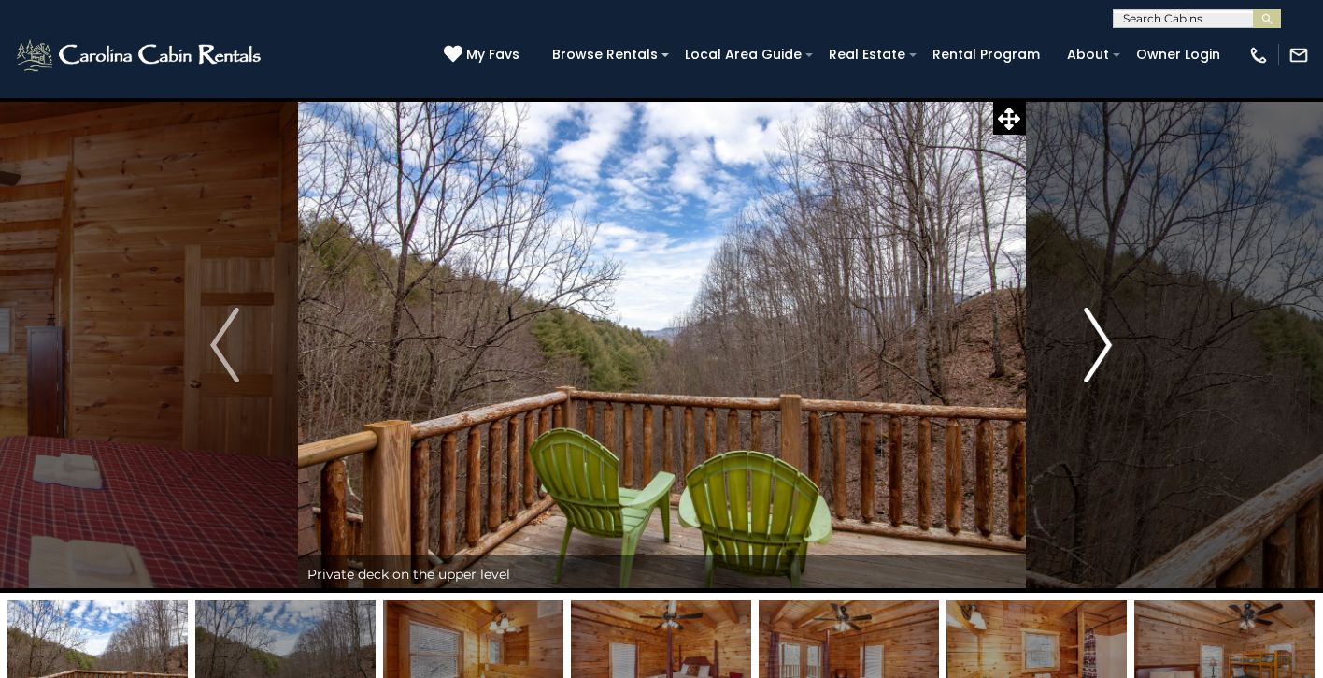
click at [1090, 341] on img "Next" at bounding box center [1098, 345] width 28 height 75
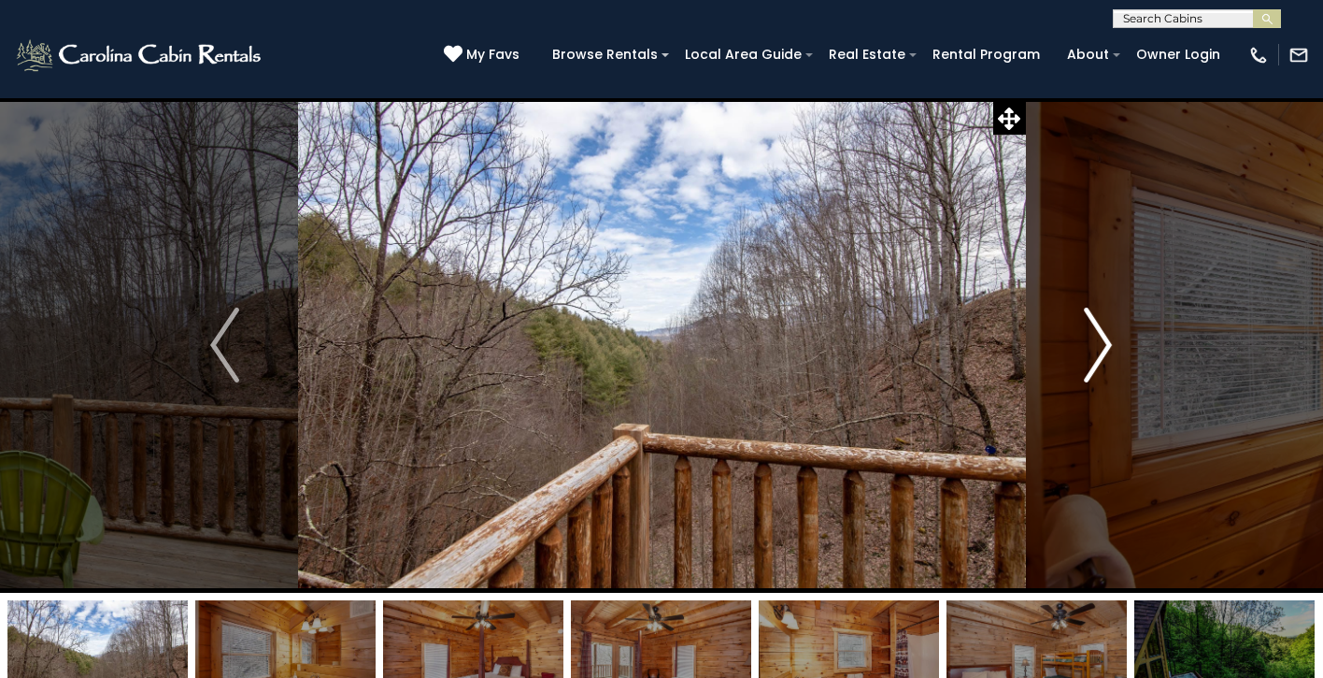
click at [1090, 341] on img "Next" at bounding box center [1098, 345] width 28 height 75
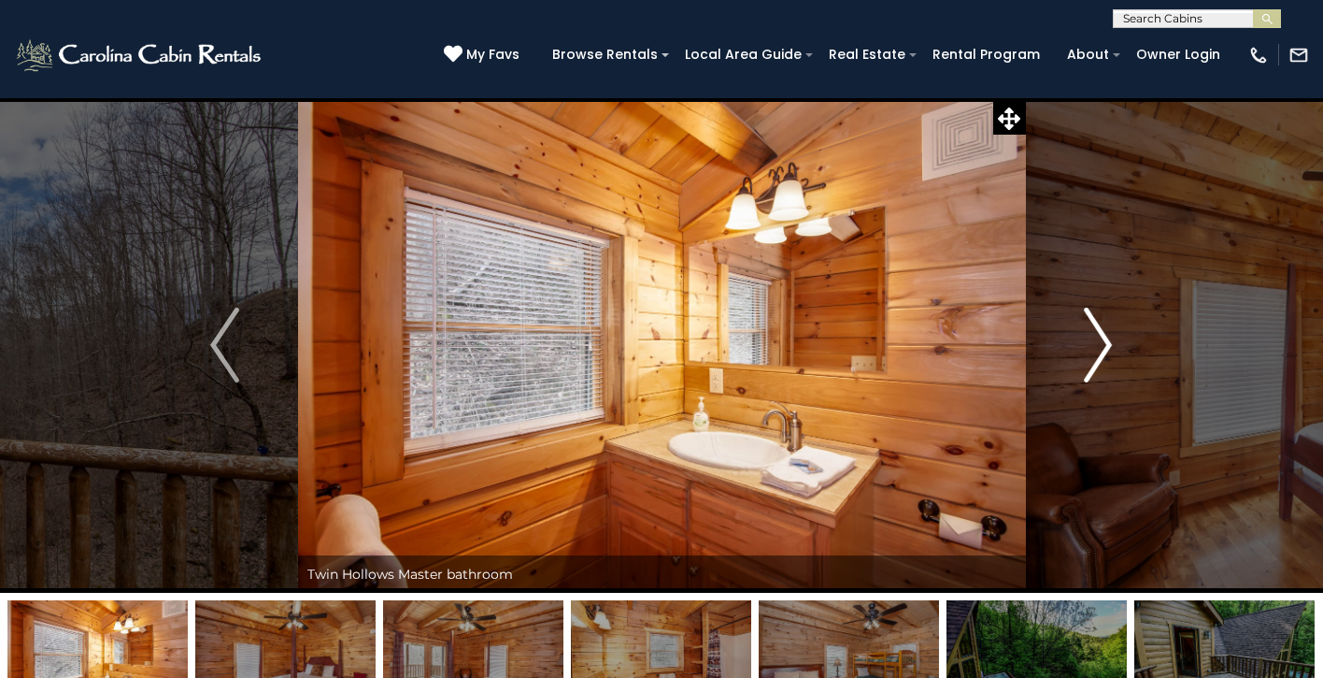
click at [1090, 341] on img "Next" at bounding box center [1098, 345] width 28 height 75
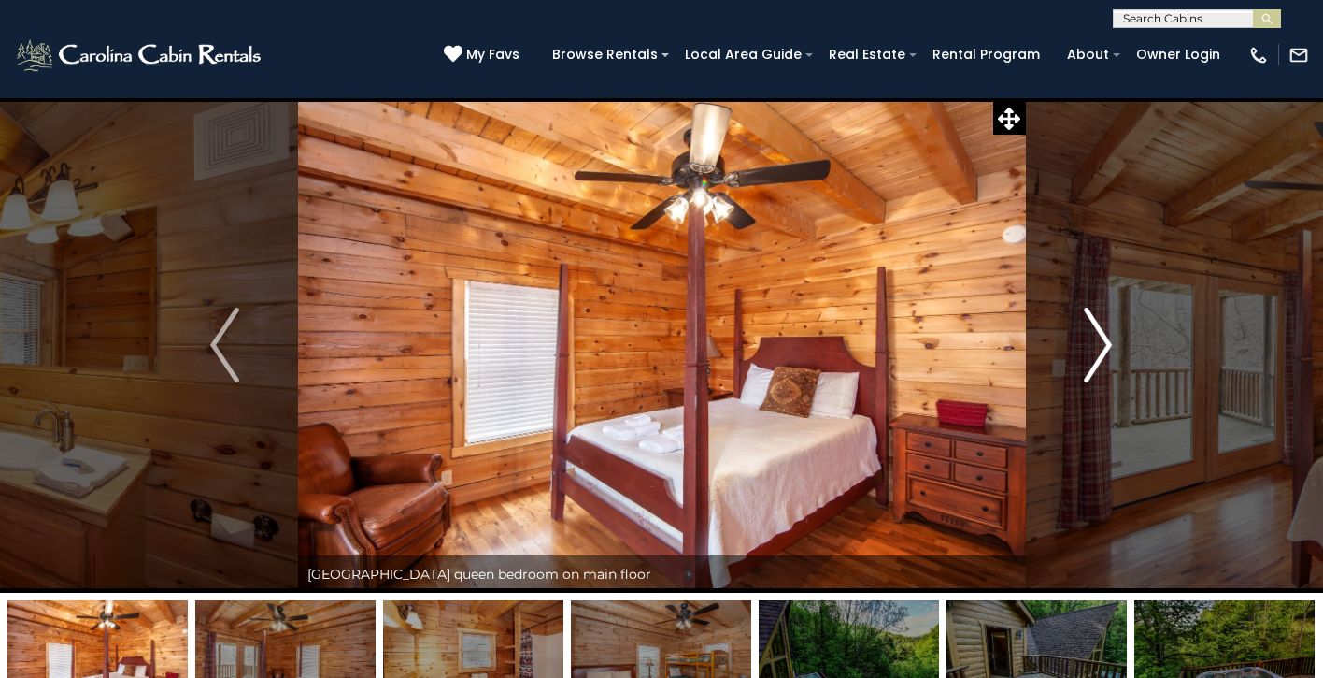
click at [1090, 341] on img "Next" at bounding box center [1098, 345] width 28 height 75
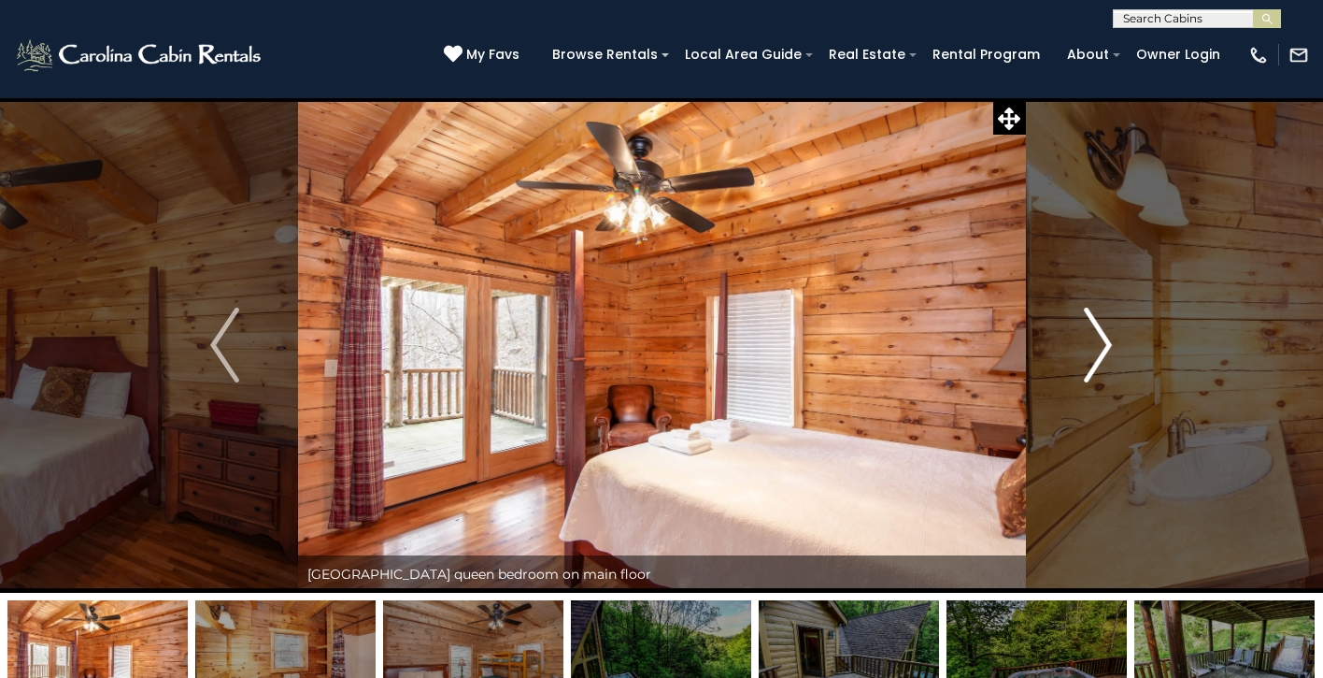
click at [1090, 341] on img "Next" at bounding box center [1098, 345] width 28 height 75
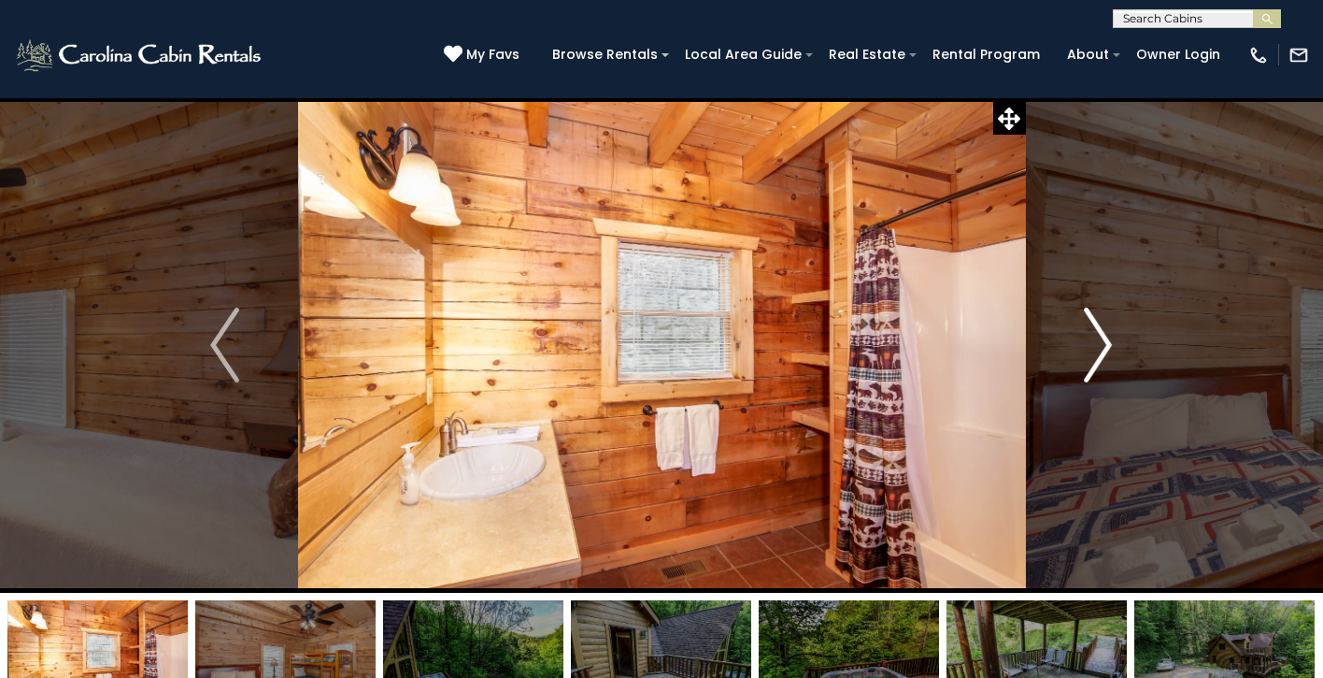
click at [1090, 341] on img "Next" at bounding box center [1098, 345] width 28 height 75
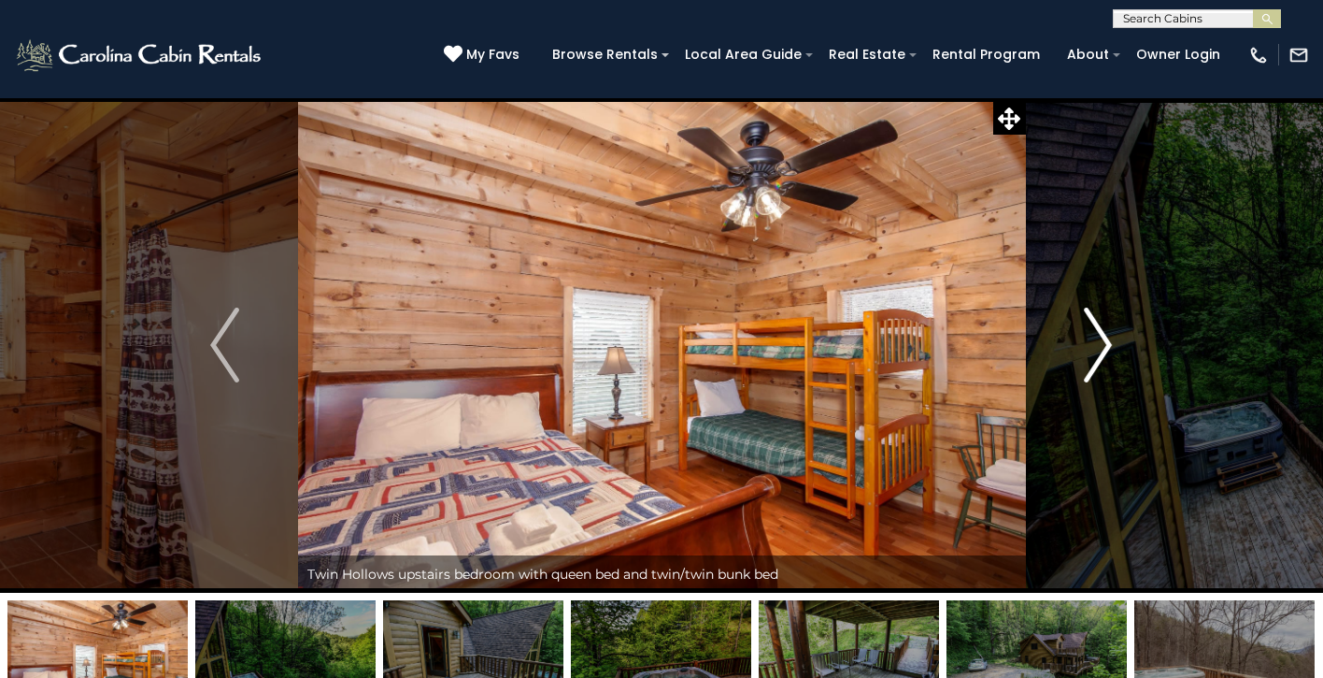
click at [1090, 341] on img "Next" at bounding box center [1098, 345] width 28 height 75
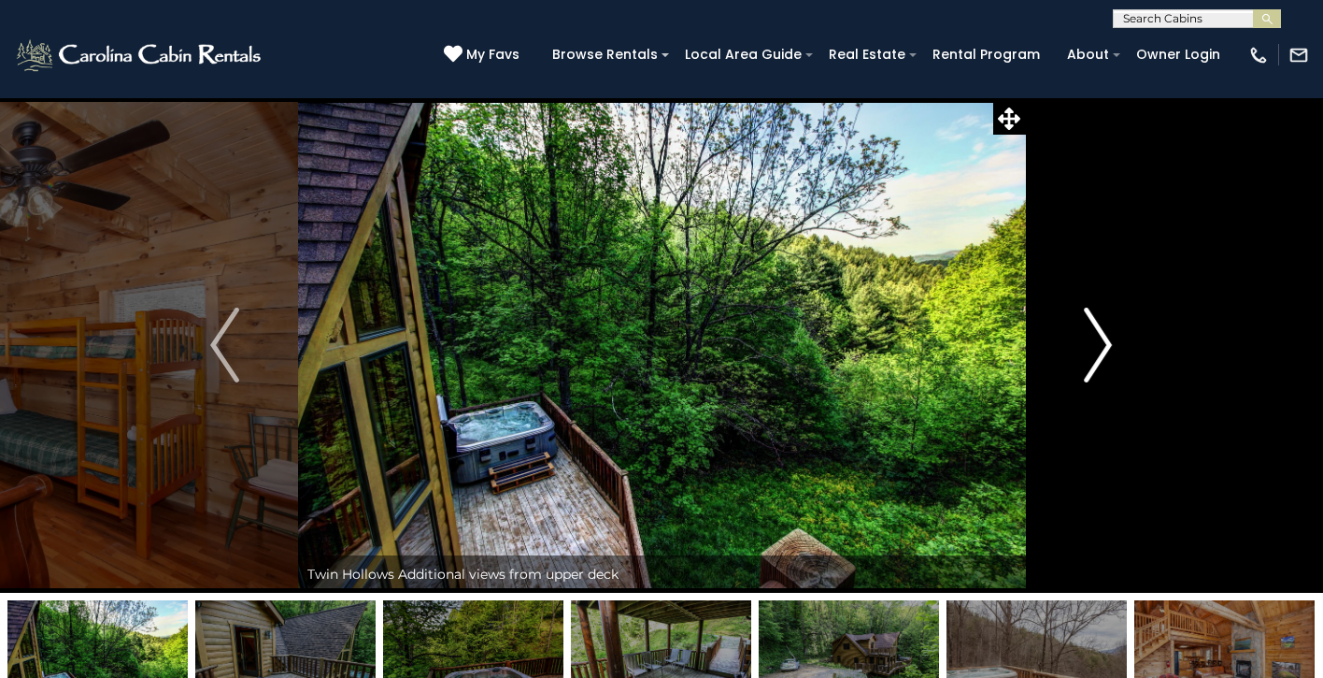
click at [1090, 341] on img "Next" at bounding box center [1098, 345] width 28 height 75
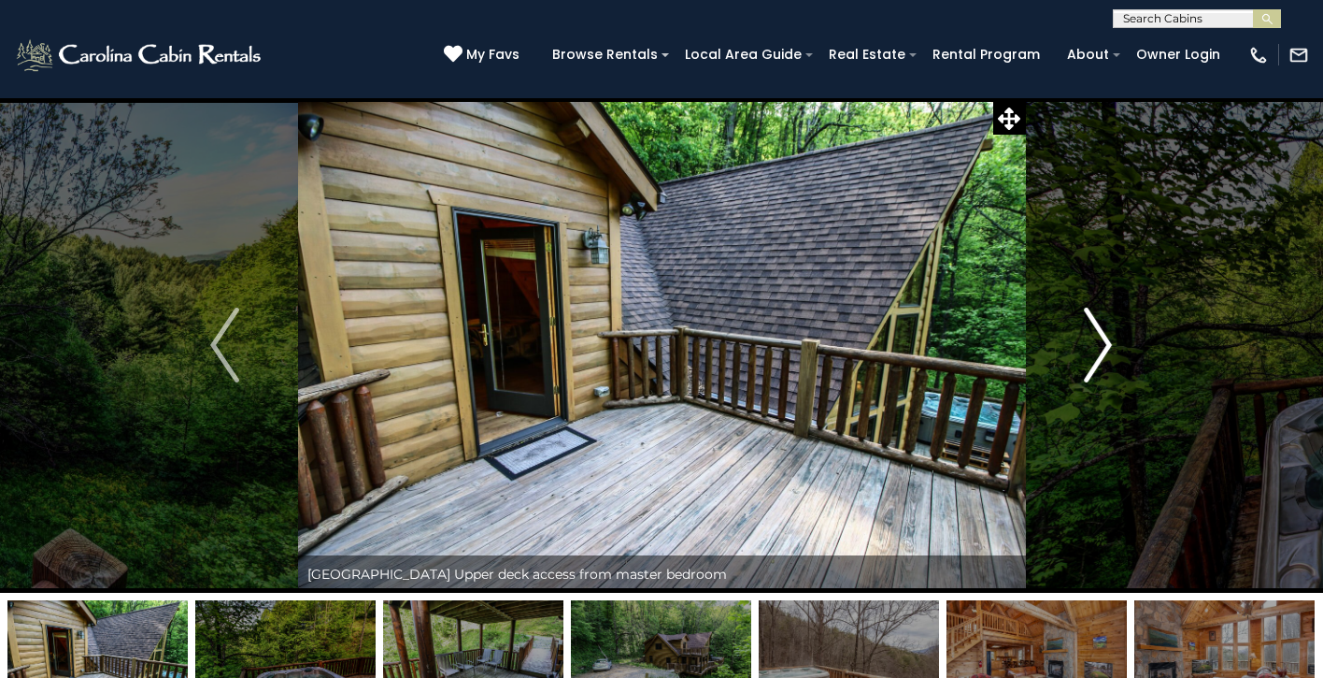
click at [1090, 341] on img "Next" at bounding box center [1098, 345] width 28 height 75
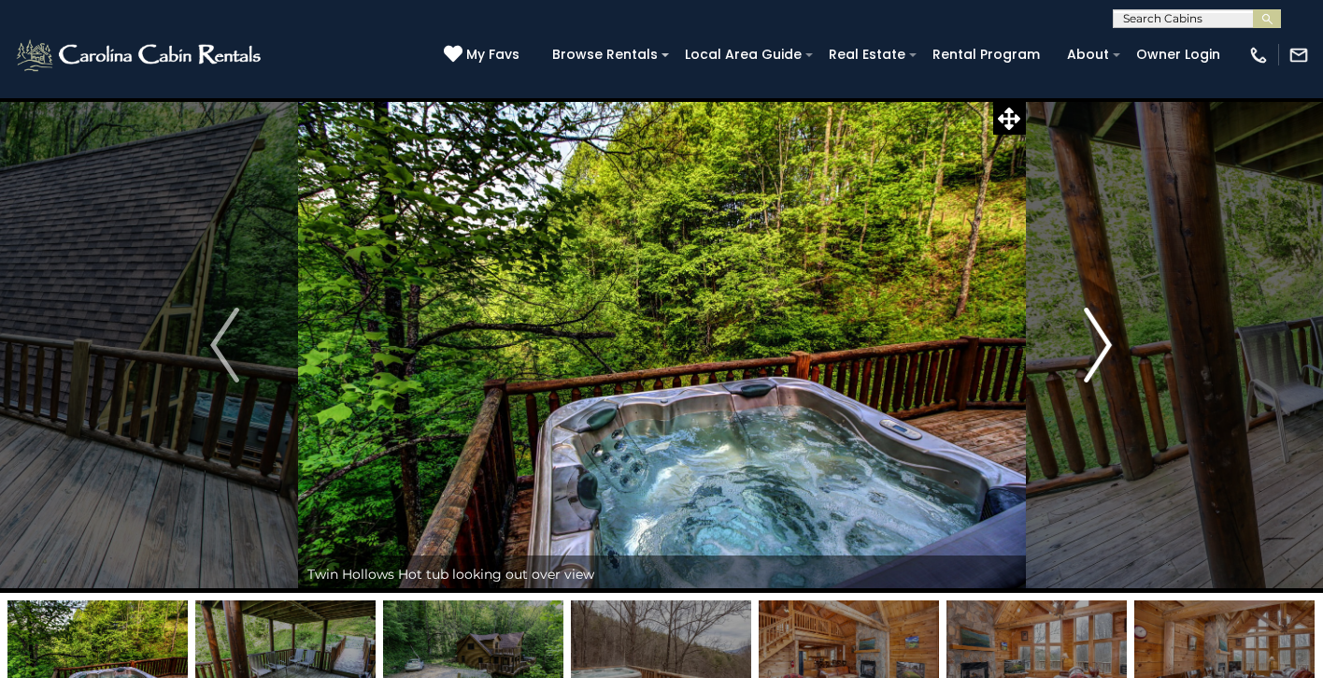
click at [1090, 341] on img "Next" at bounding box center [1098, 345] width 28 height 75
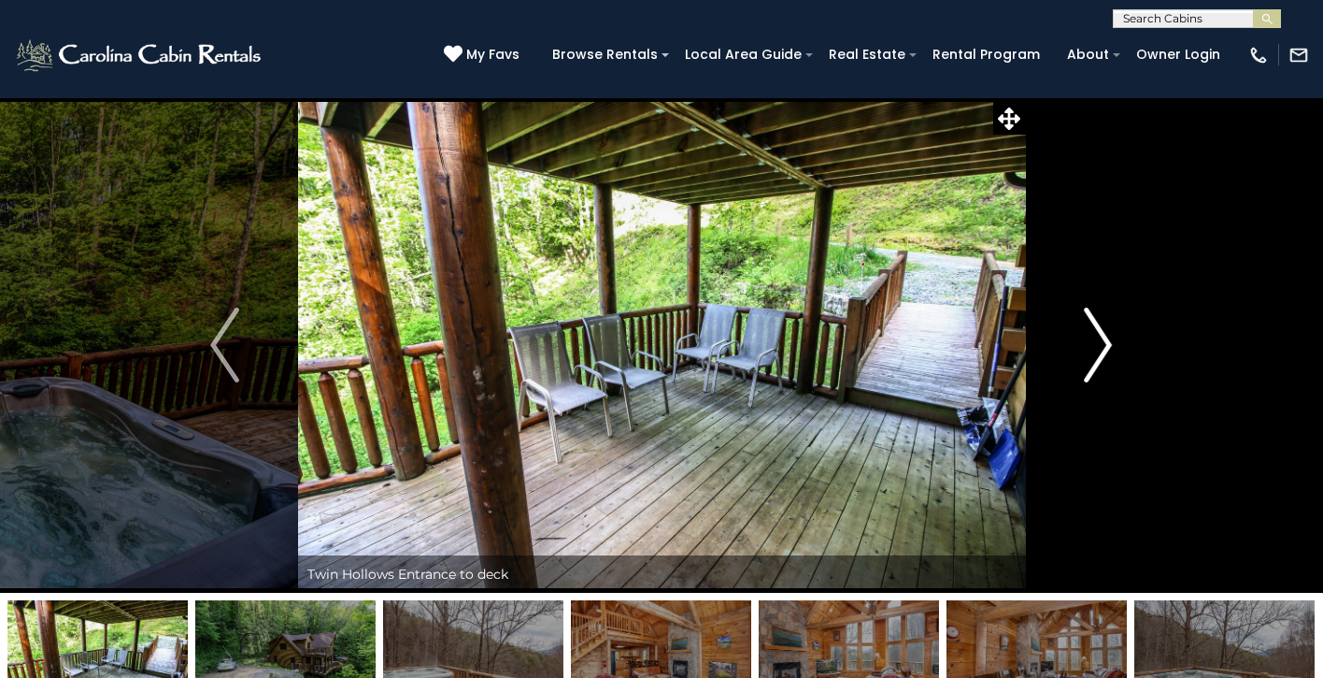
click at [1090, 341] on img "Next" at bounding box center [1098, 345] width 28 height 75
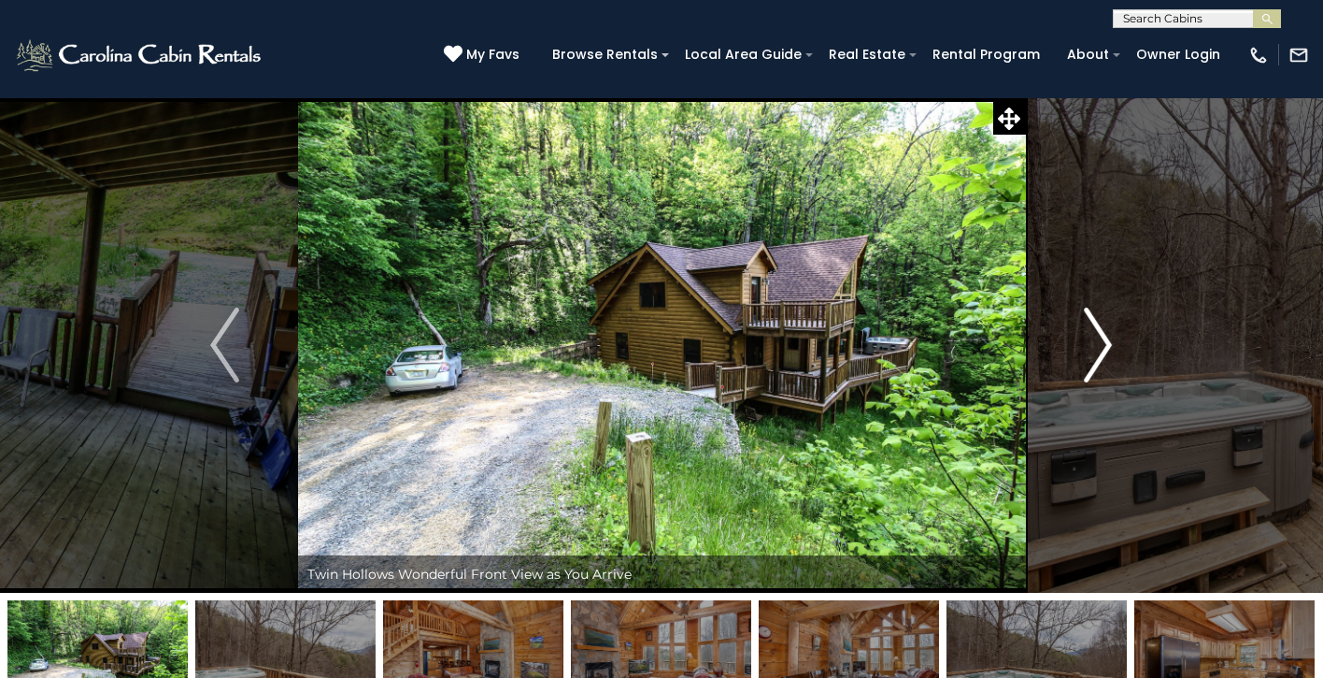
click at [1090, 341] on img "Next" at bounding box center [1098, 345] width 28 height 75
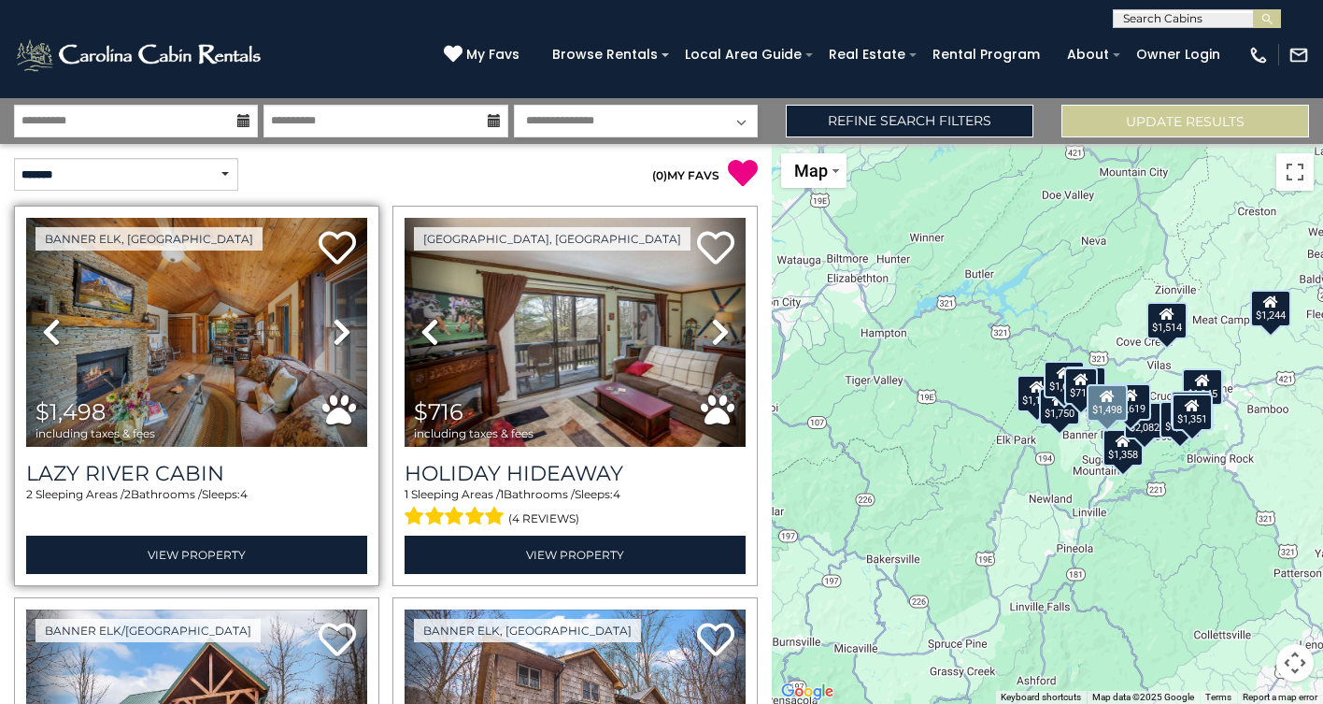
click at [343, 319] on icon at bounding box center [342, 332] width 19 height 30
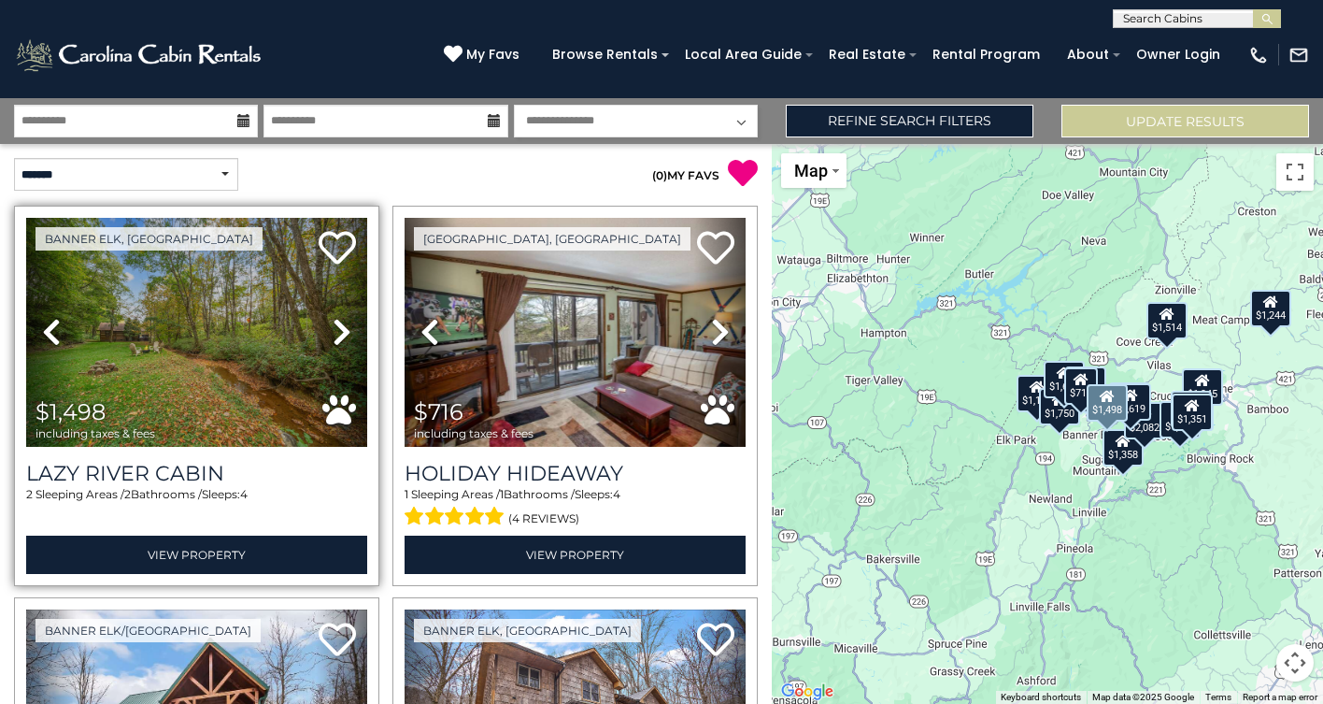
click at [343, 321] on icon at bounding box center [342, 332] width 19 height 30
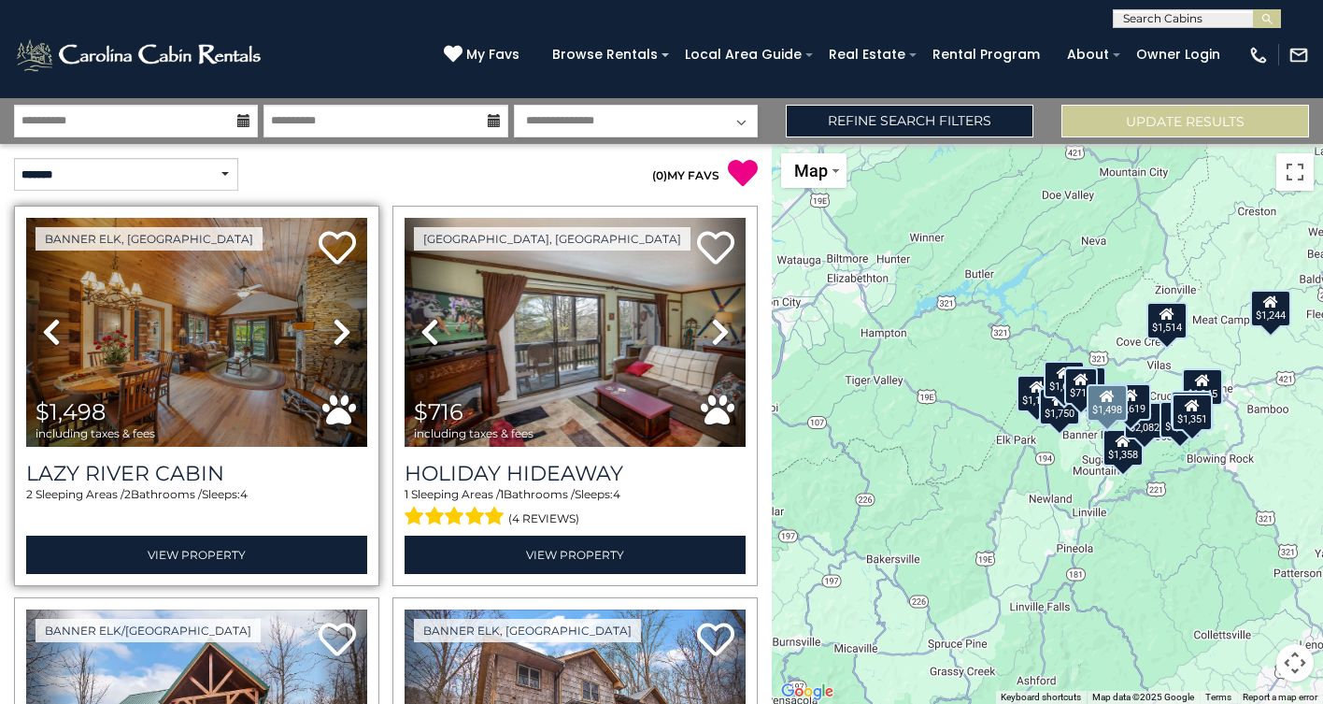
click at [343, 322] on icon at bounding box center [342, 332] width 19 height 30
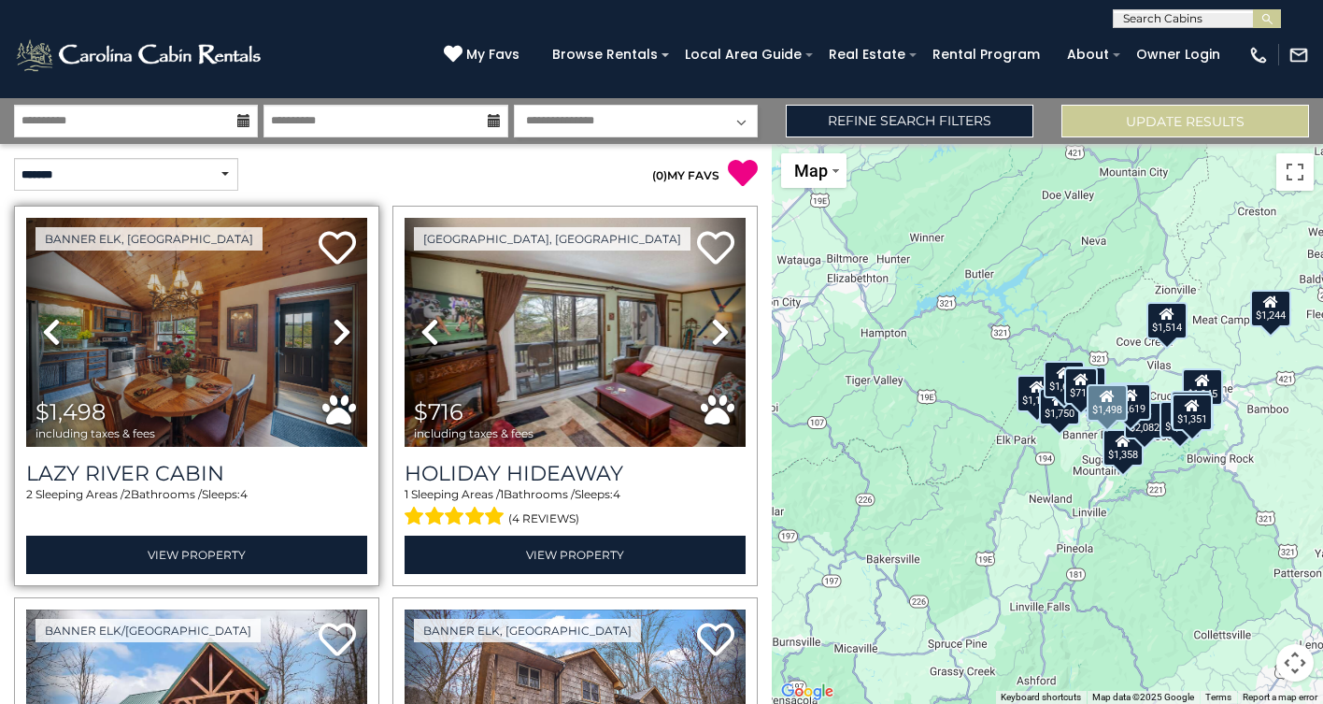
click at [343, 322] on icon at bounding box center [342, 332] width 19 height 30
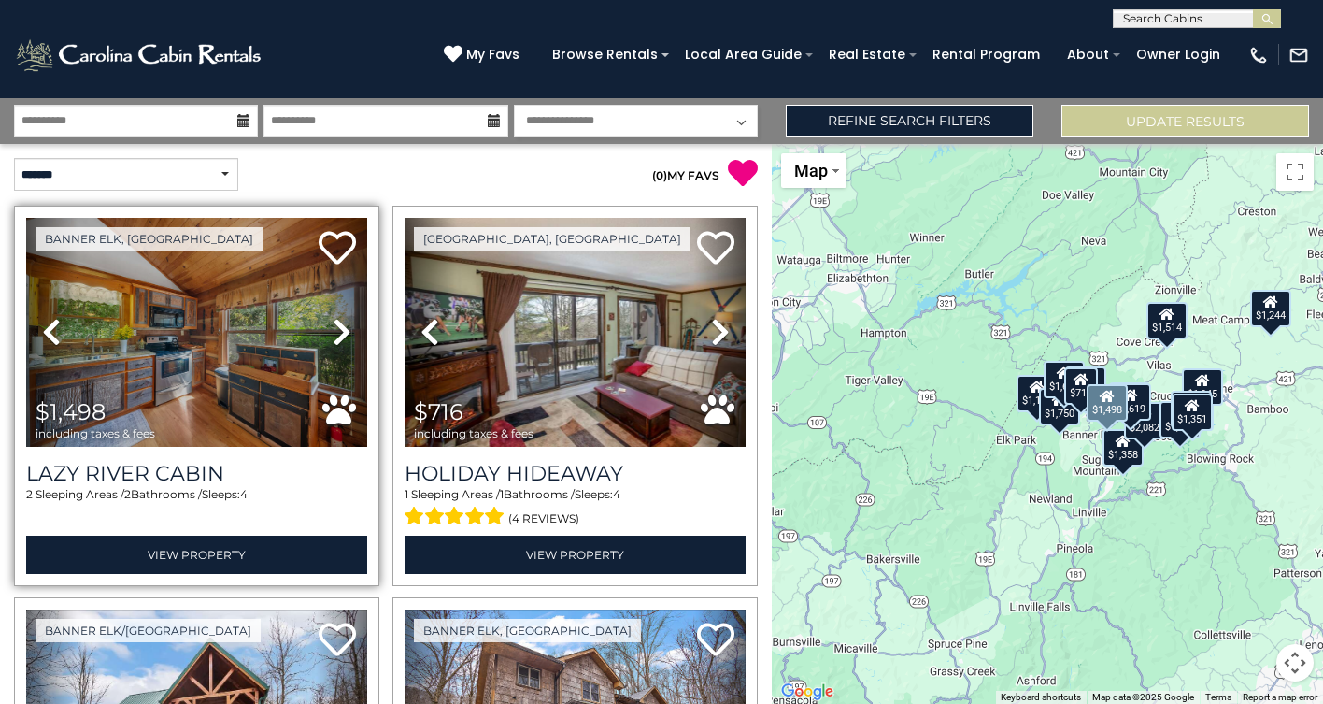
click at [343, 322] on icon at bounding box center [342, 332] width 19 height 30
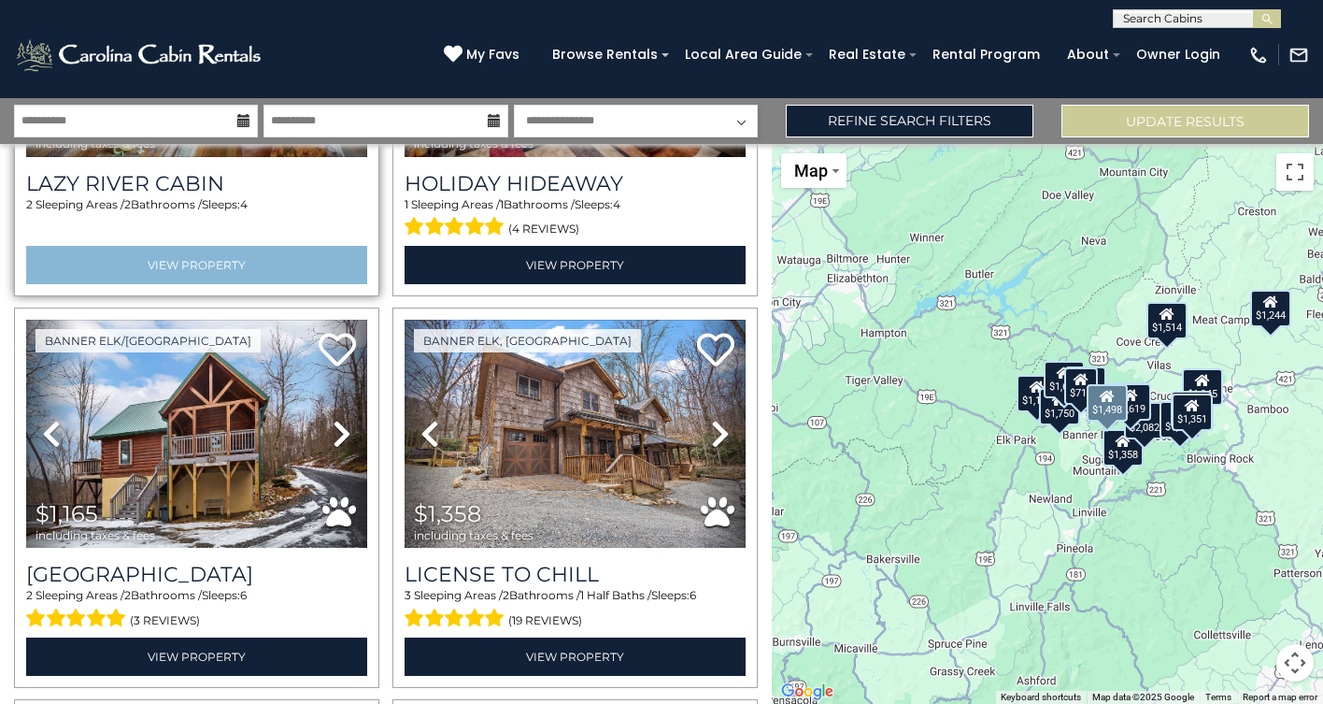
scroll to position [293, 0]
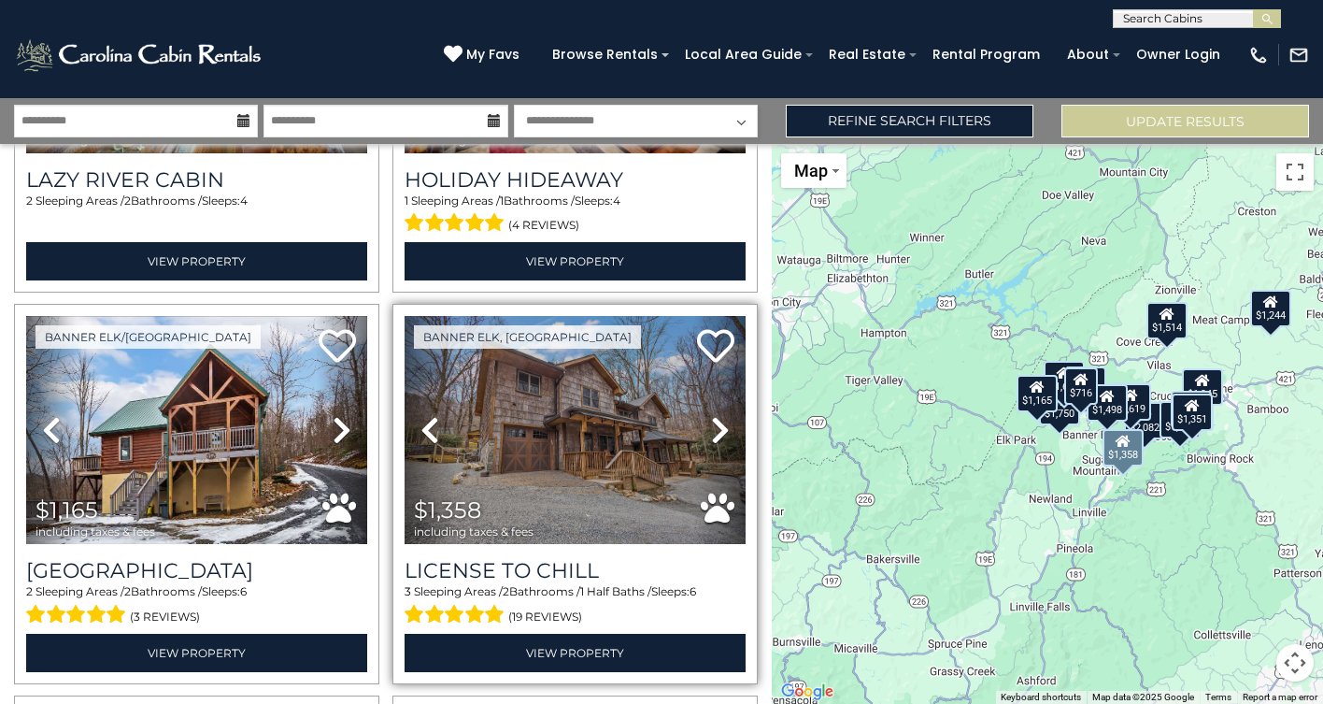
click at [711, 424] on icon at bounding box center [720, 430] width 19 height 30
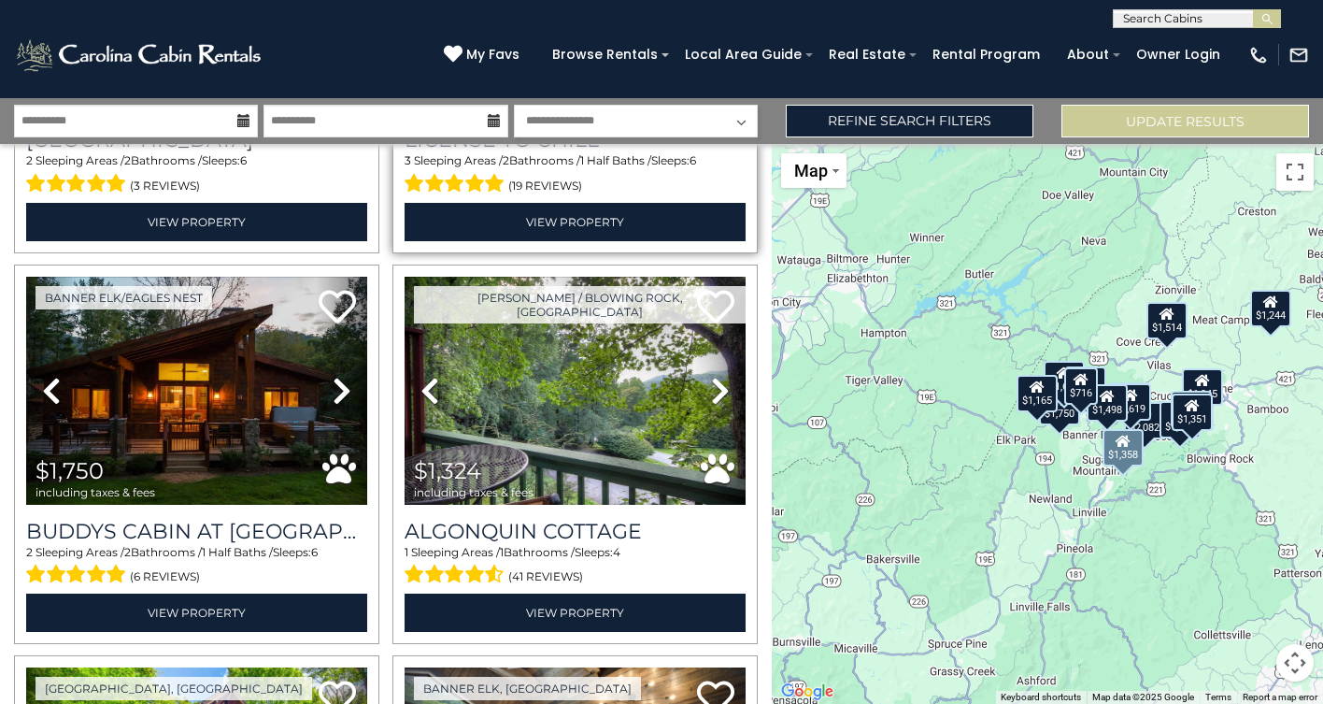
scroll to position [725, 0]
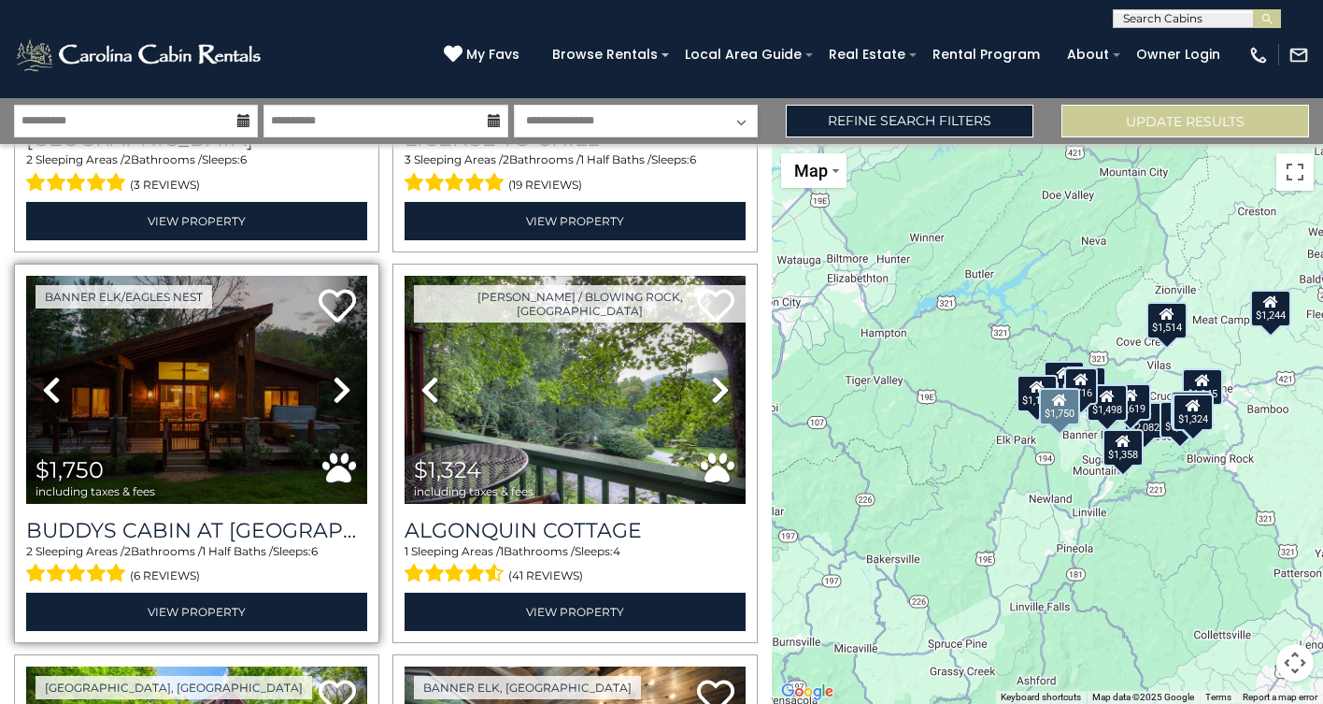
click at [347, 381] on icon at bounding box center [342, 390] width 19 height 30
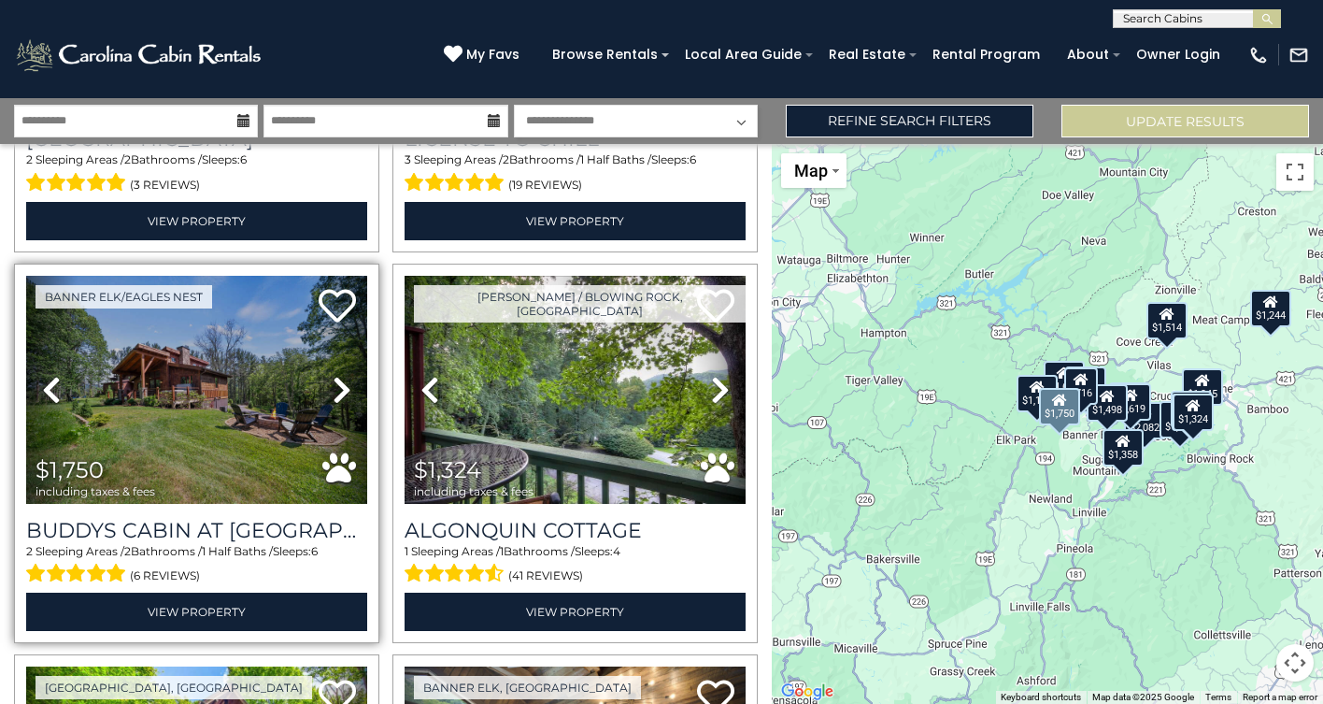
click at [347, 382] on icon at bounding box center [342, 390] width 19 height 30
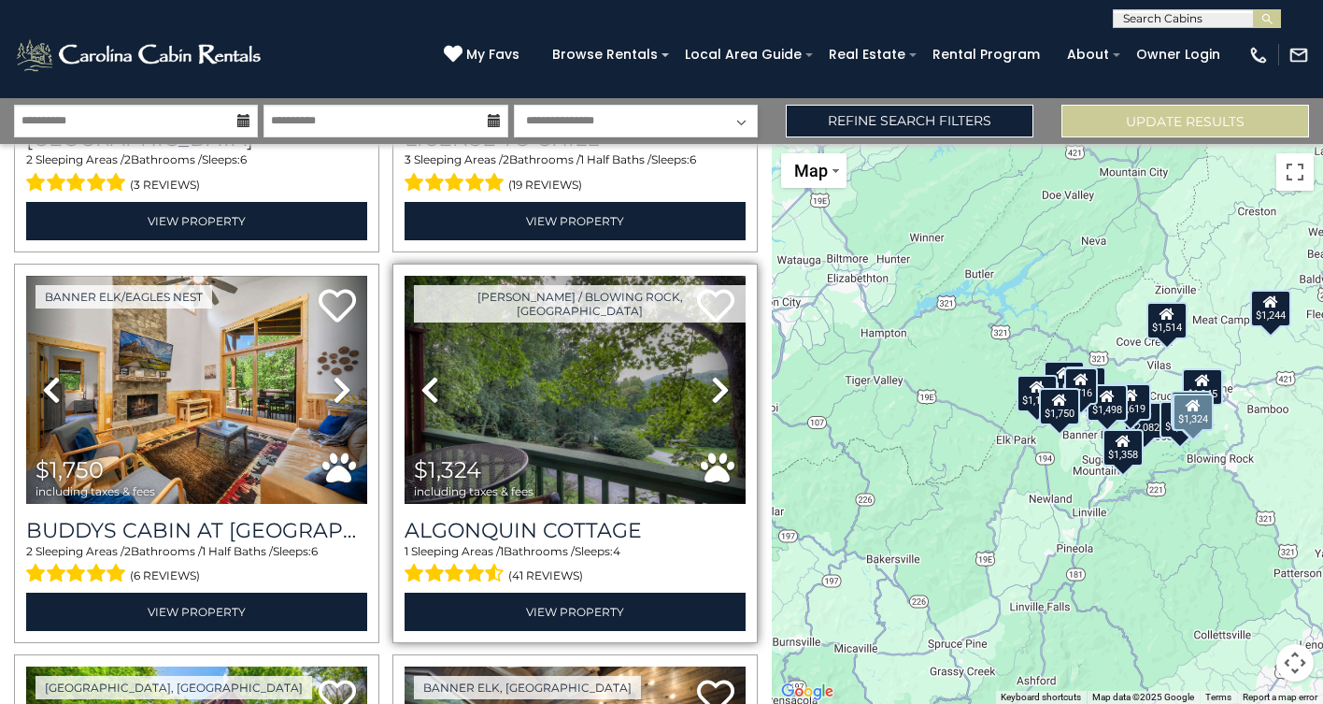
click at [719, 389] on icon at bounding box center [720, 390] width 19 height 30
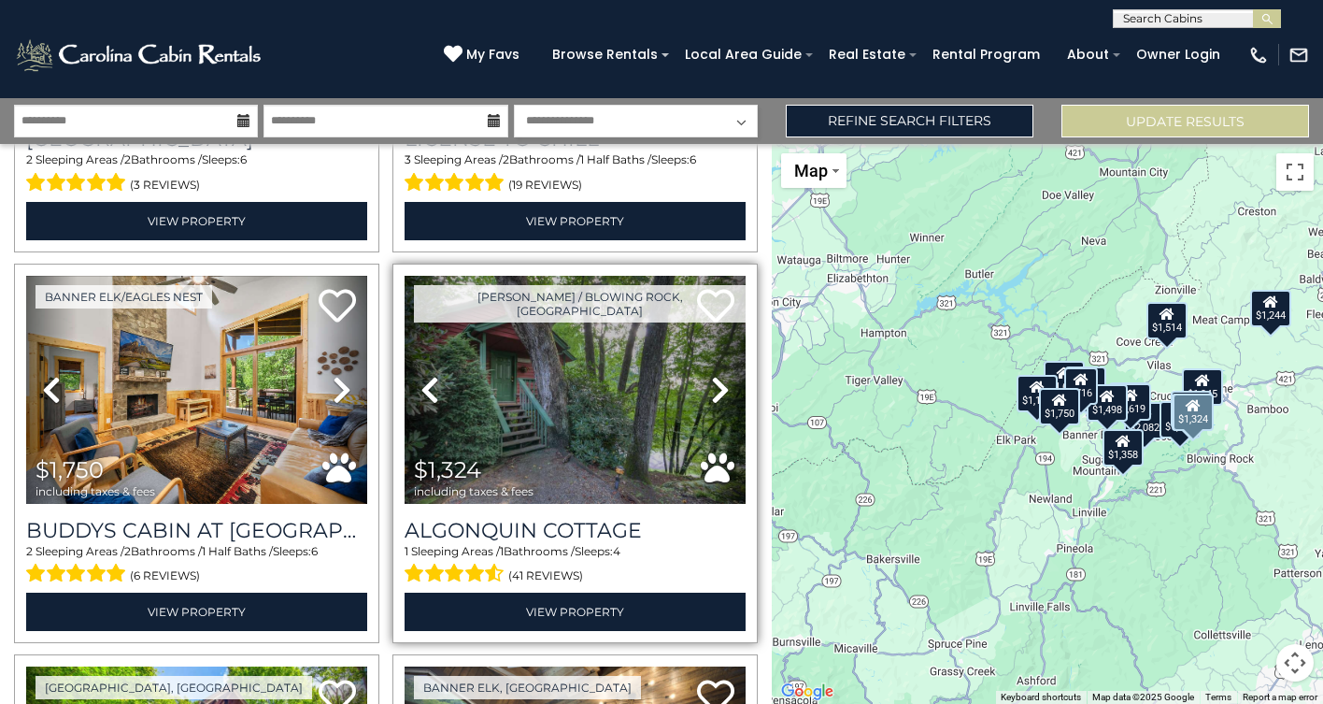
click at [719, 389] on icon at bounding box center [720, 390] width 19 height 30
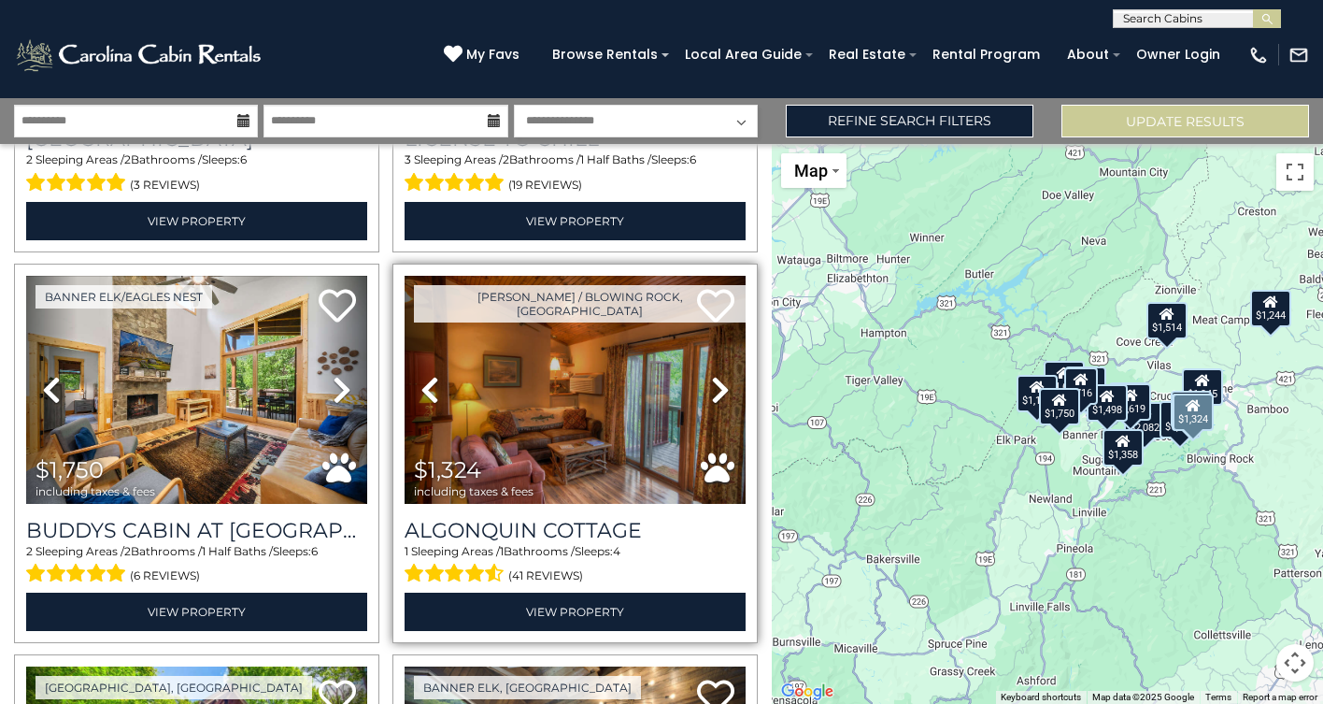
click at [719, 389] on icon at bounding box center [720, 390] width 19 height 30
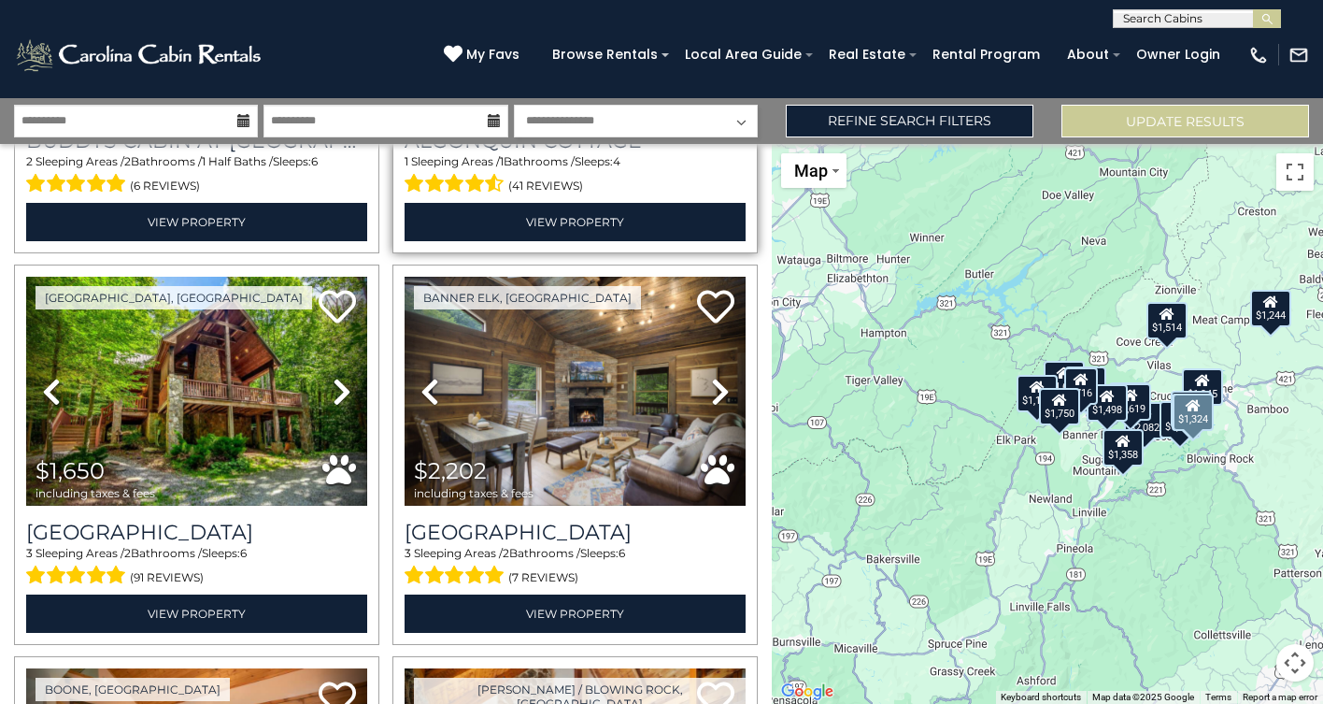
scroll to position [1116, 0]
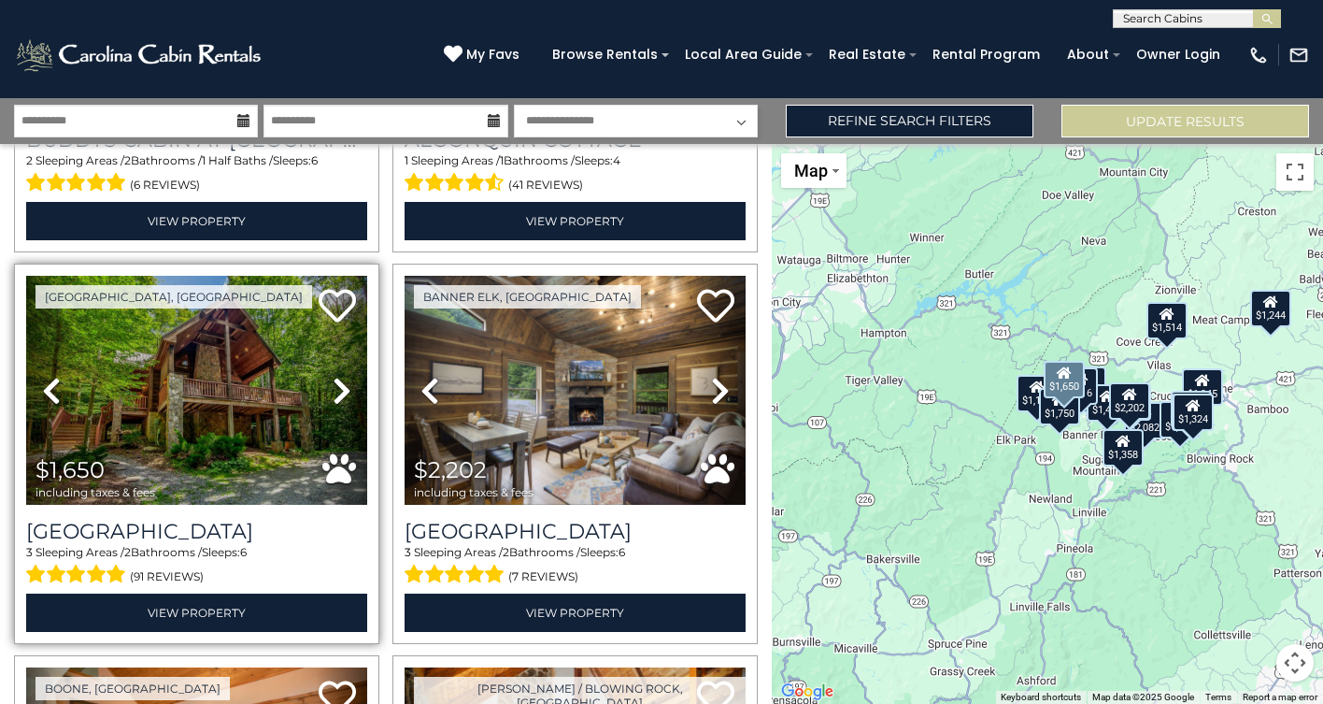
click at [331, 387] on link "Next" at bounding box center [341, 390] width 51 height 229
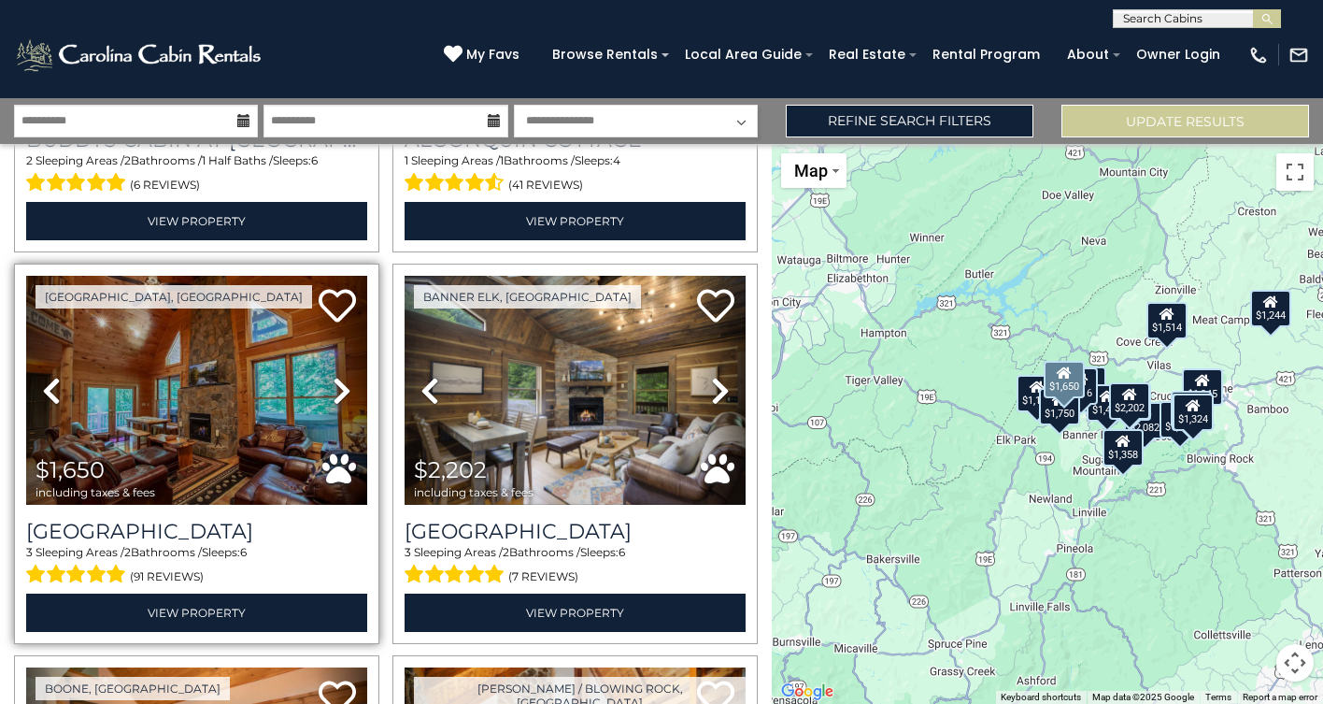
click at [331, 387] on link "Next" at bounding box center [341, 390] width 51 height 229
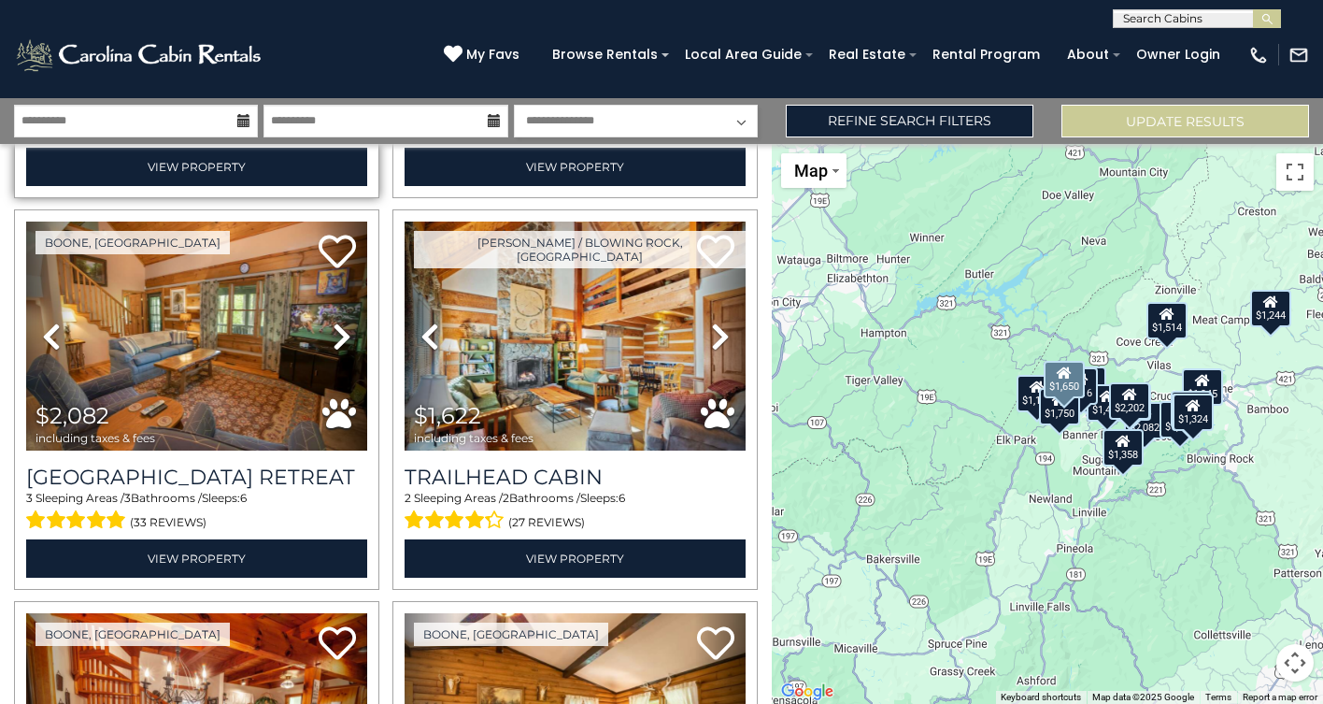
scroll to position [1564, 0]
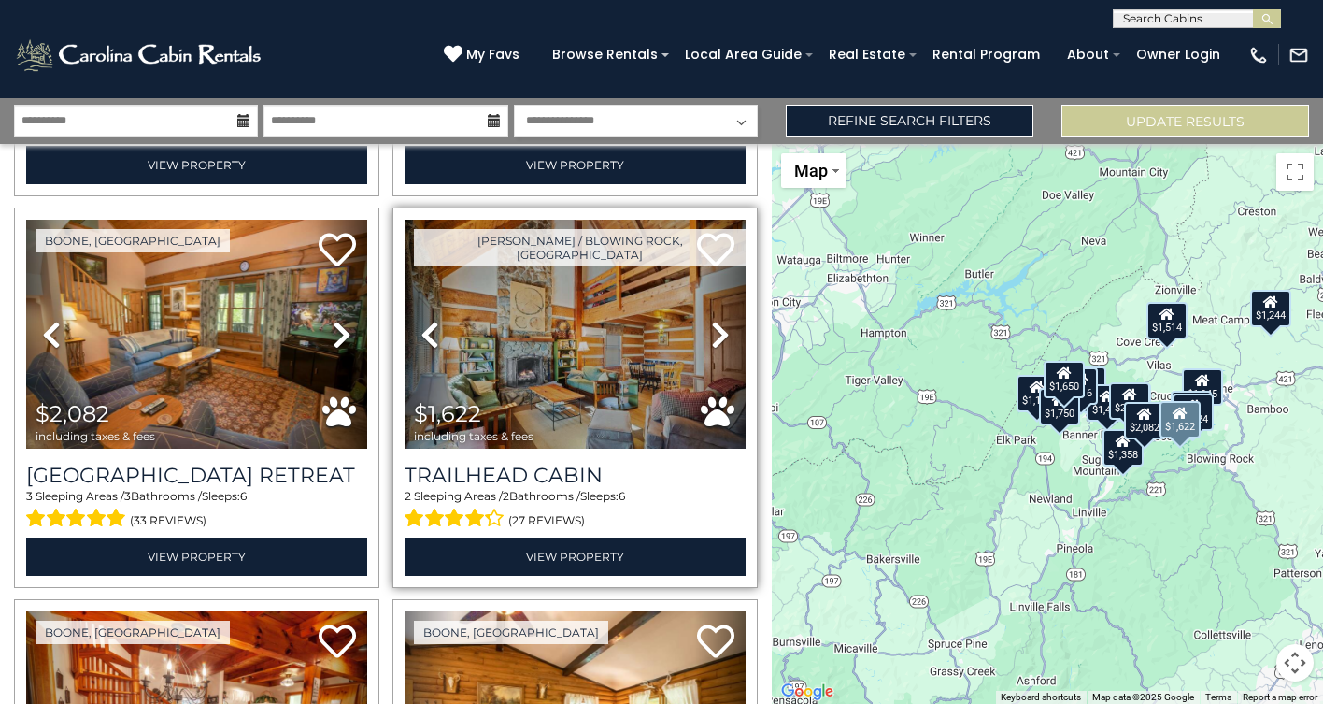
click at [716, 327] on icon at bounding box center [720, 335] width 19 height 30
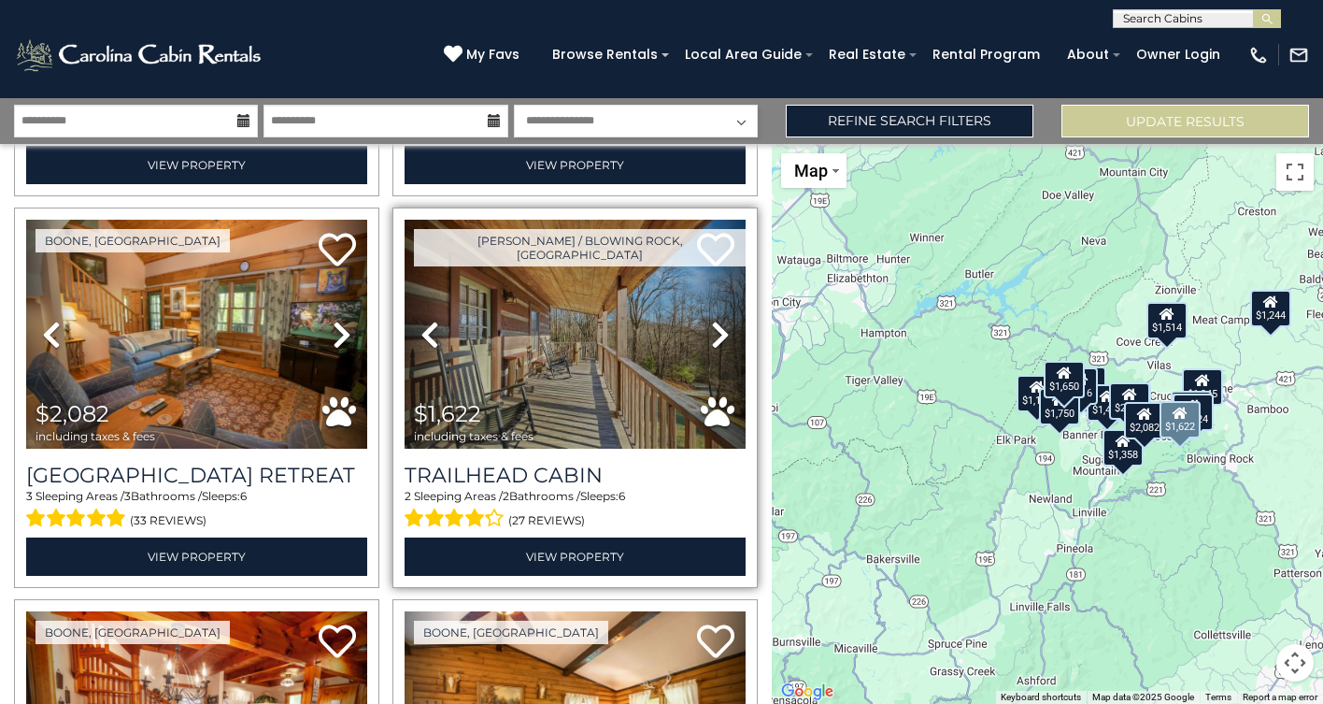
click at [716, 327] on icon at bounding box center [720, 335] width 19 height 30
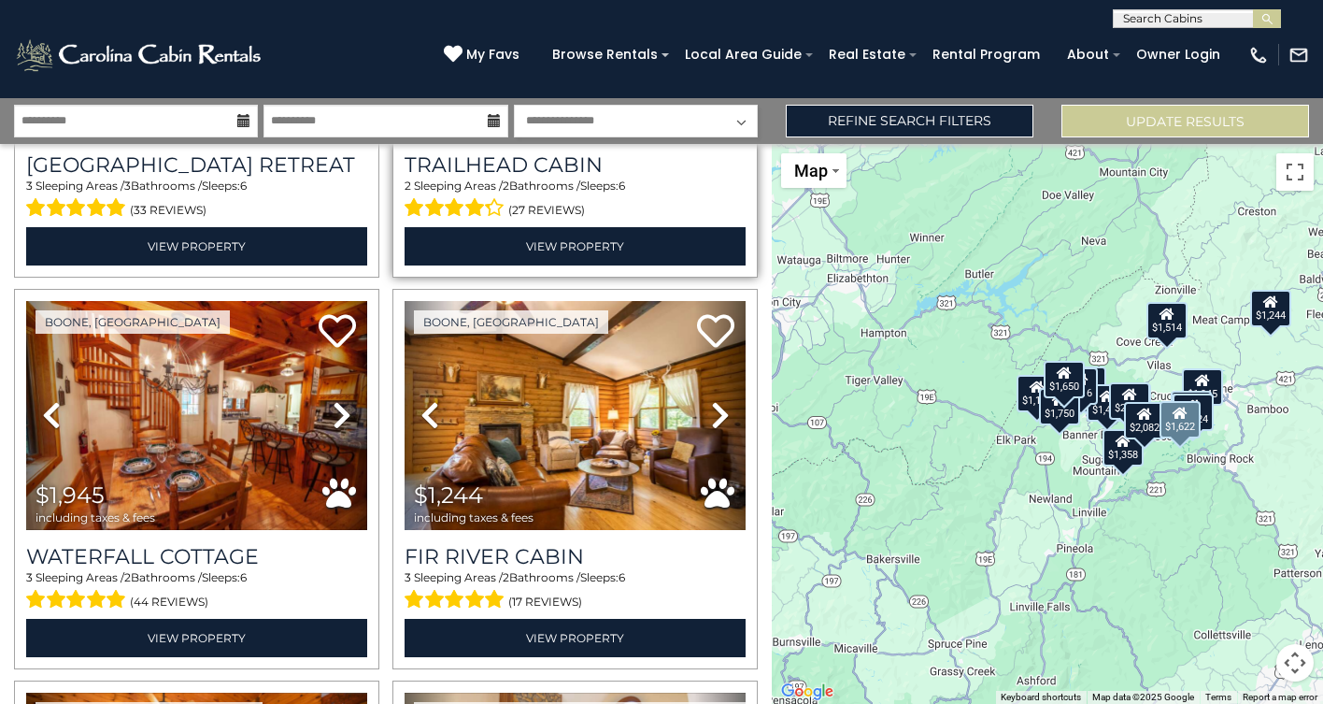
scroll to position [1886, 0]
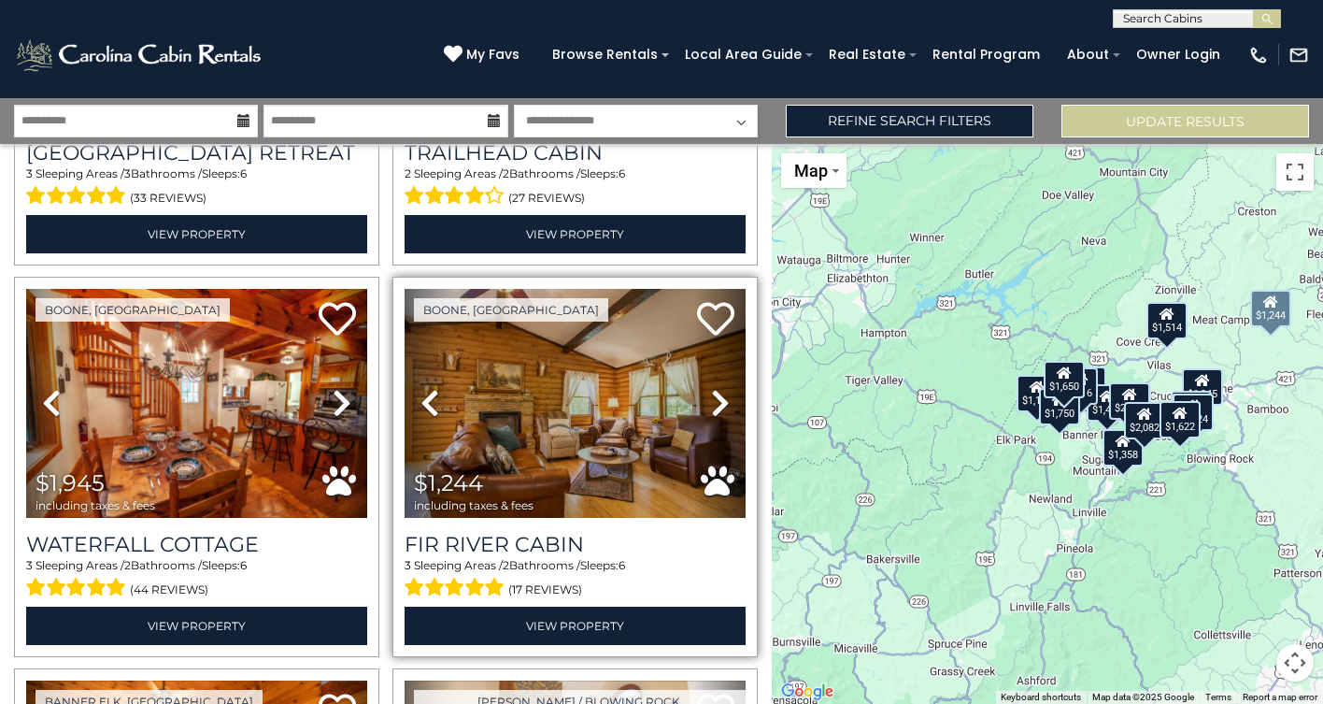
click at [718, 402] on icon at bounding box center [720, 403] width 19 height 30
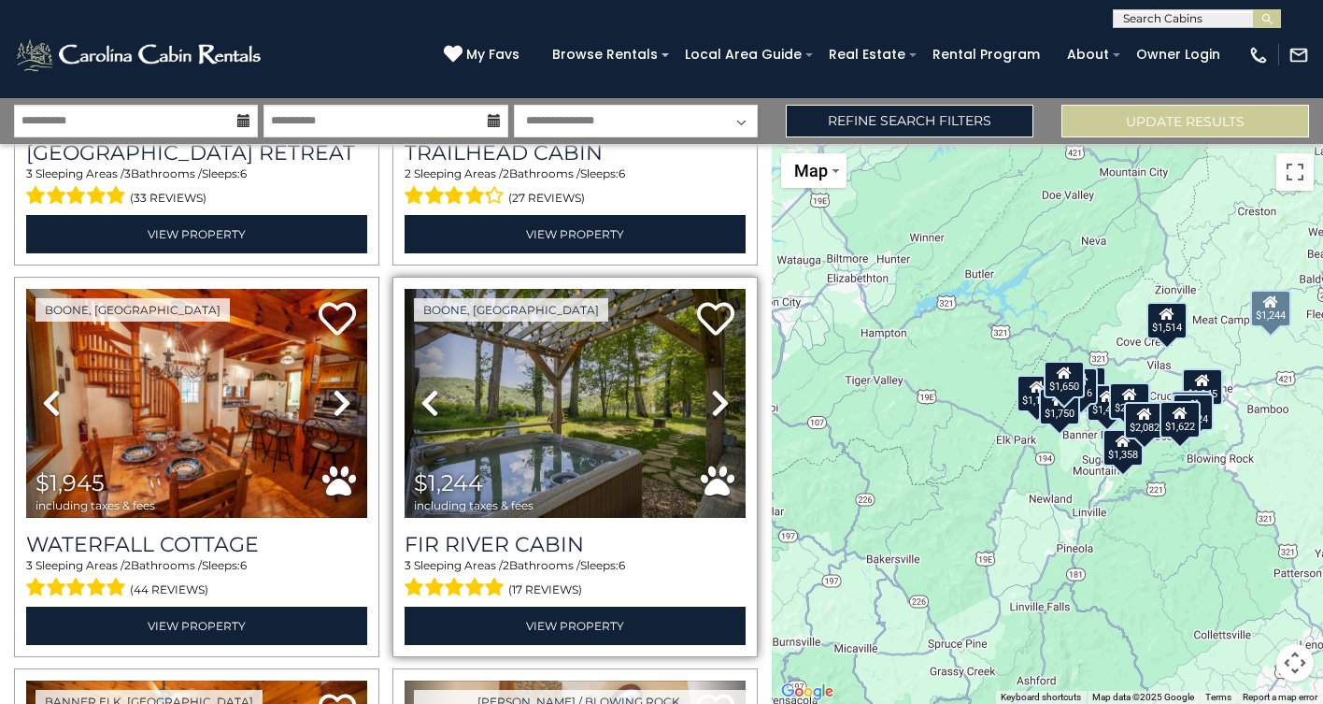
click at [719, 403] on icon at bounding box center [720, 403] width 19 height 30
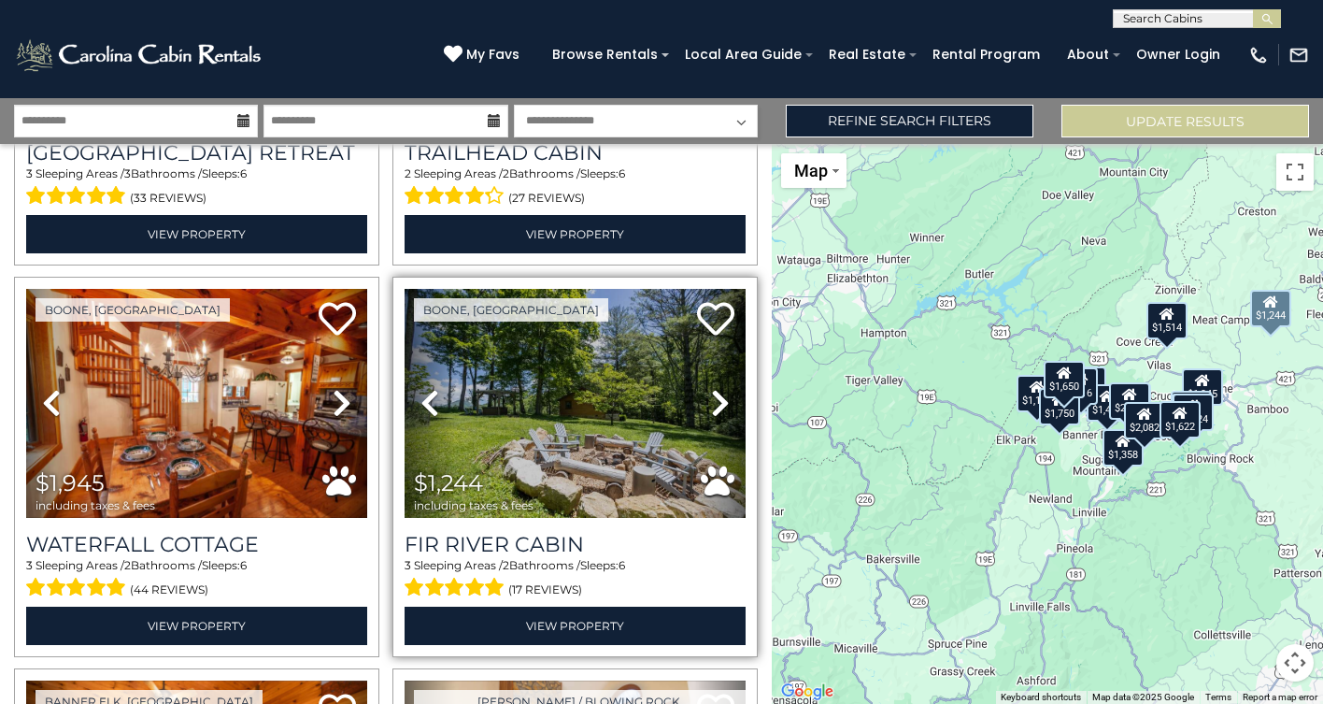
click at [719, 404] on icon at bounding box center [720, 403] width 19 height 30
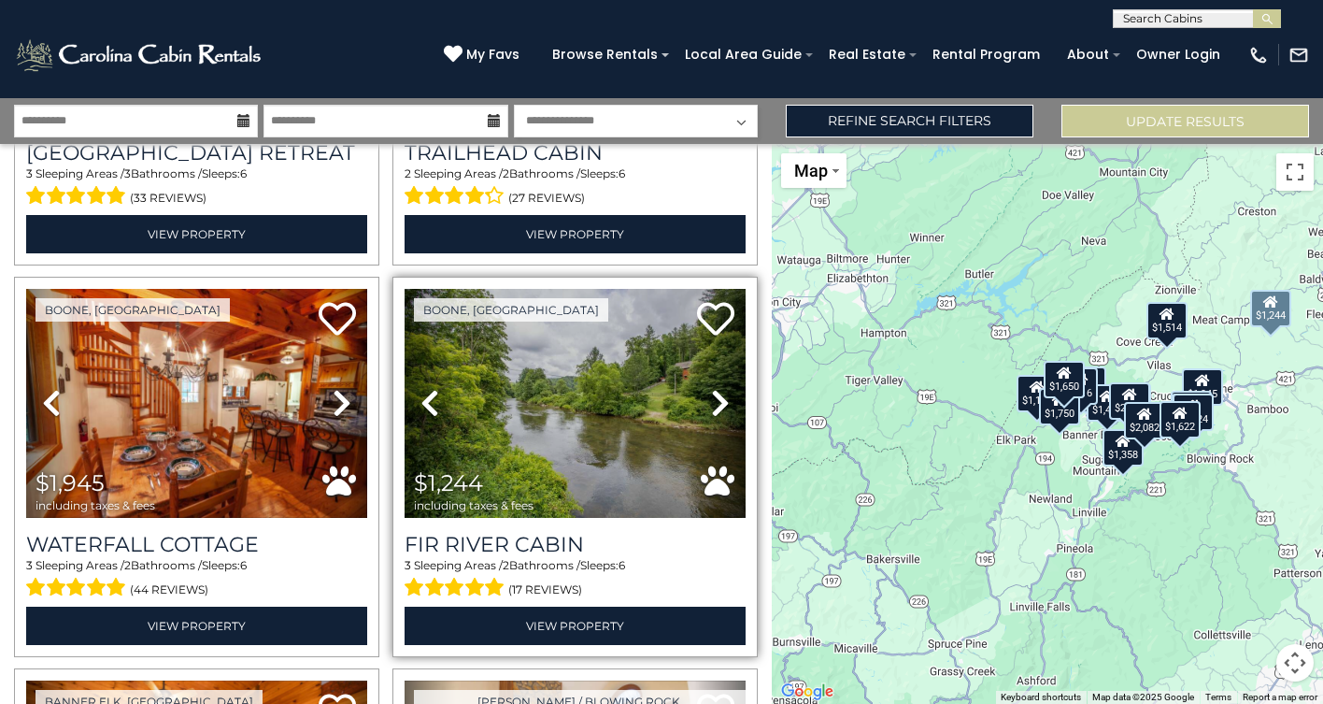
click at [719, 404] on icon at bounding box center [720, 403] width 19 height 30
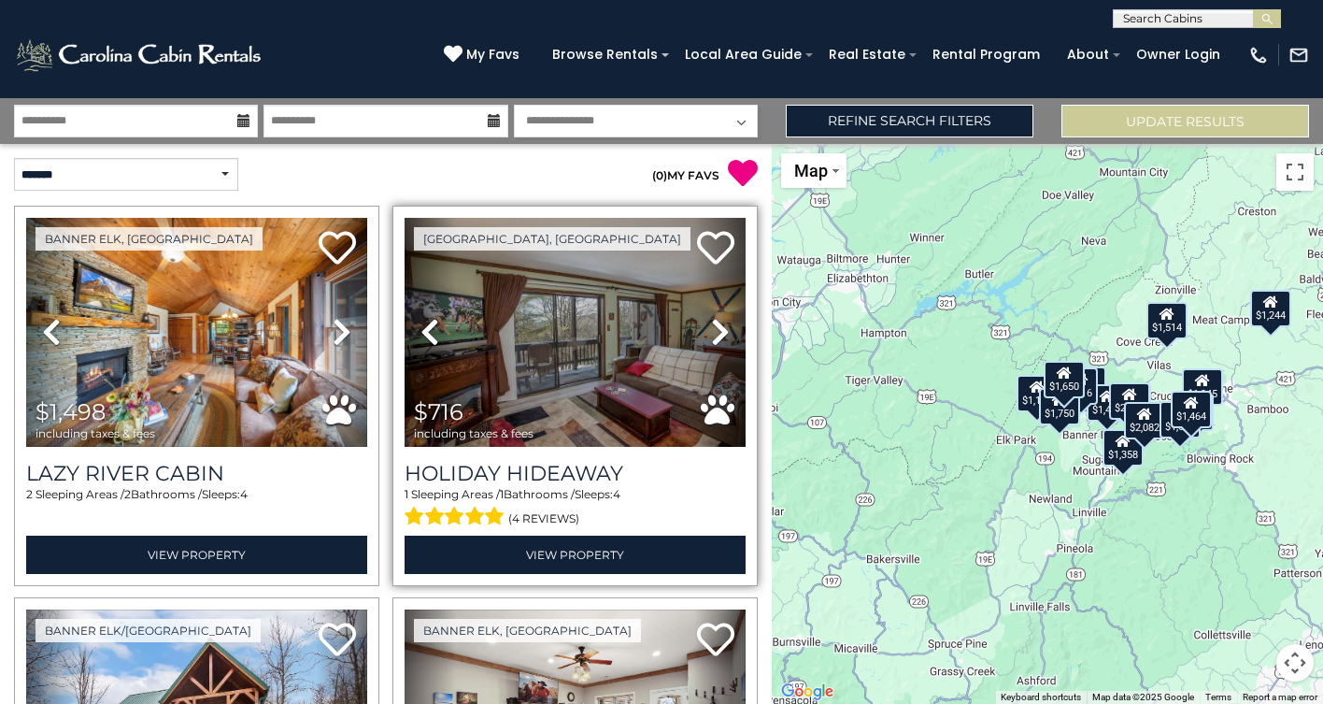
scroll to position [0, 0]
